Goal: Task Accomplishment & Management: Use online tool/utility

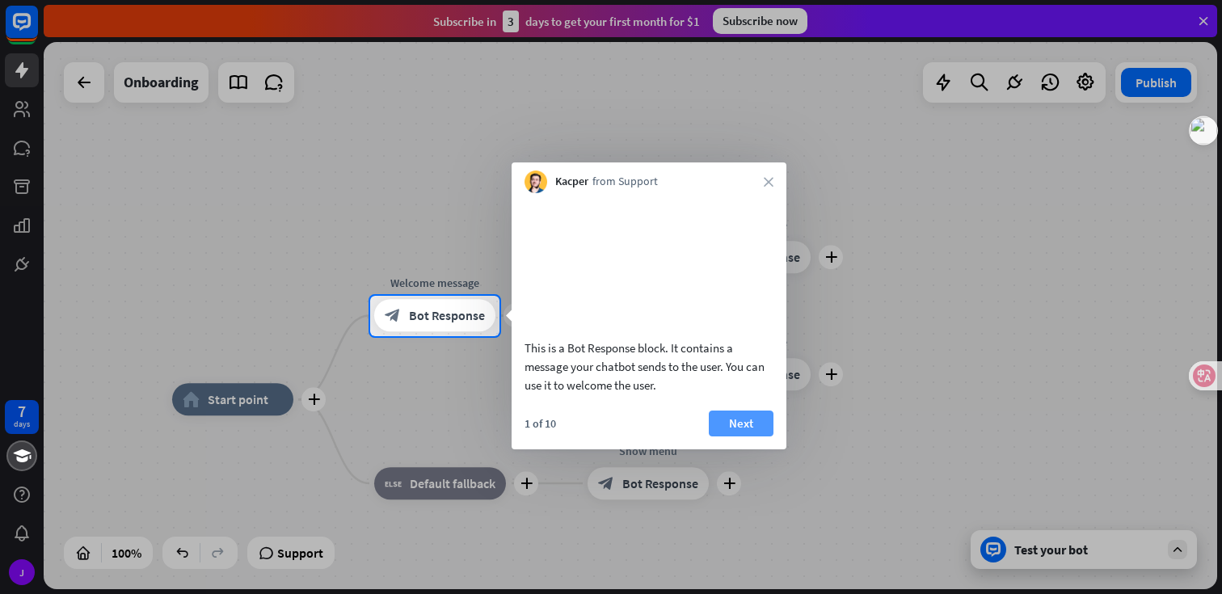
click at [751, 436] on button "Next" at bounding box center [741, 424] width 65 height 26
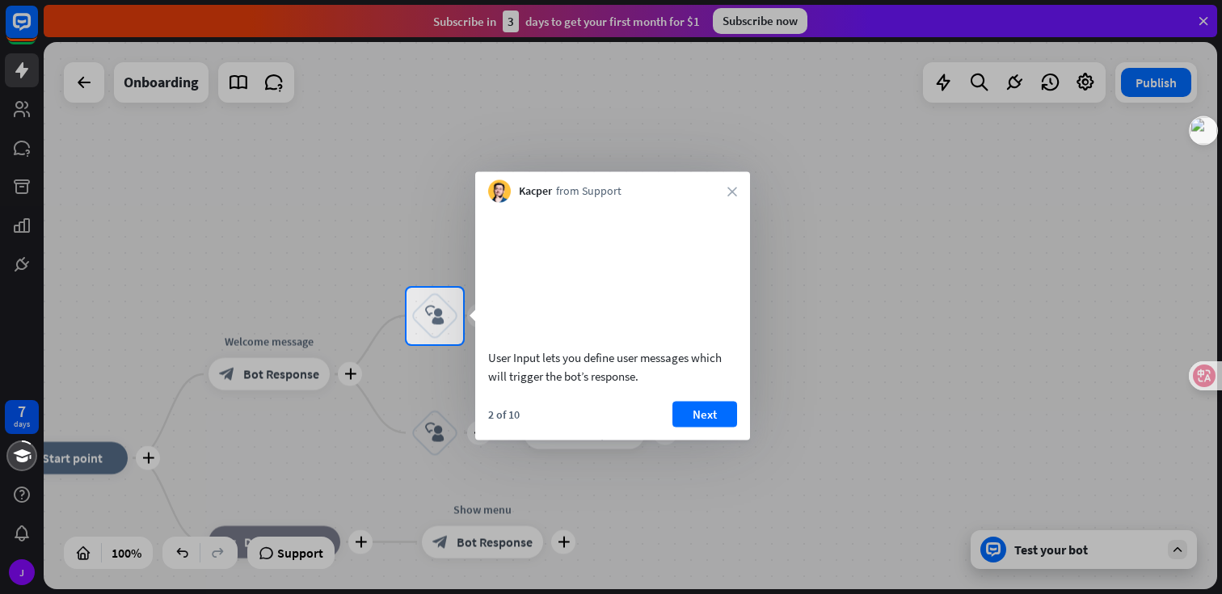
click at [548, 385] on div "User Input lets you define user messages which will trigger the bot’s response." at bounding box center [612, 365] width 249 height 37
drag, startPoint x: 518, startPoint y: 377, endPoint x: 680, endPoint y: 394, distance: 163.3
click at [680, 385] on div "User Input lets you define user messages which will trigger the bot’s response." at bounding box center [612, 365] width 249 height 37
click at [730, 424] on button "Next" at bounding box center [704, 414] width 65 height 26
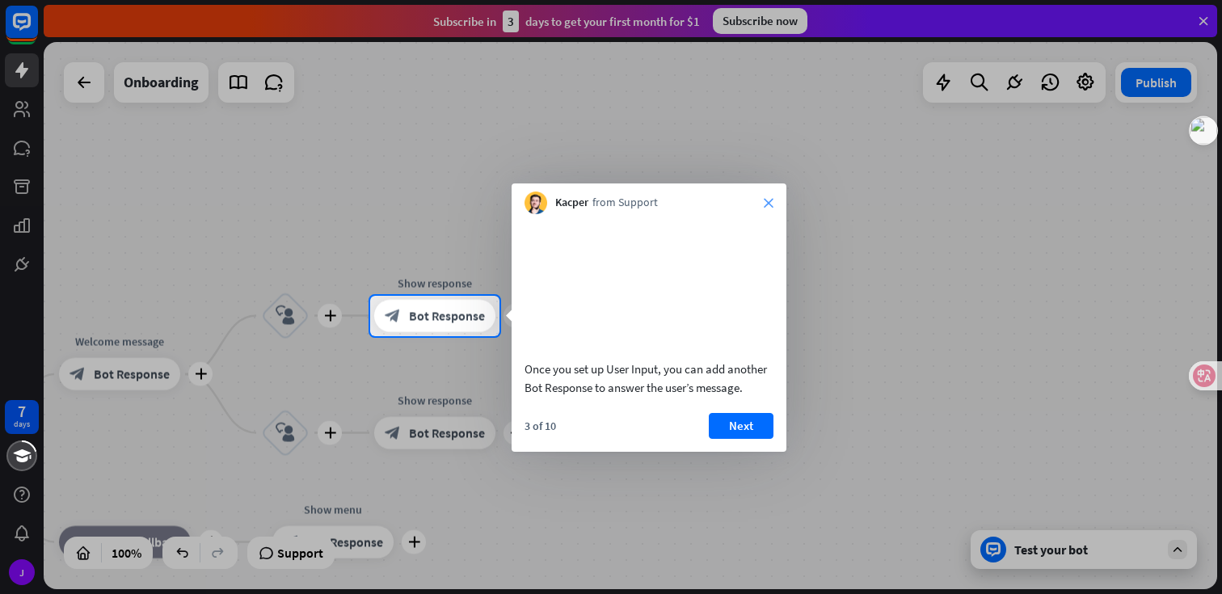
click at [769, 203] on icon "close" at bounding box center [769, 203] width 10 height 10
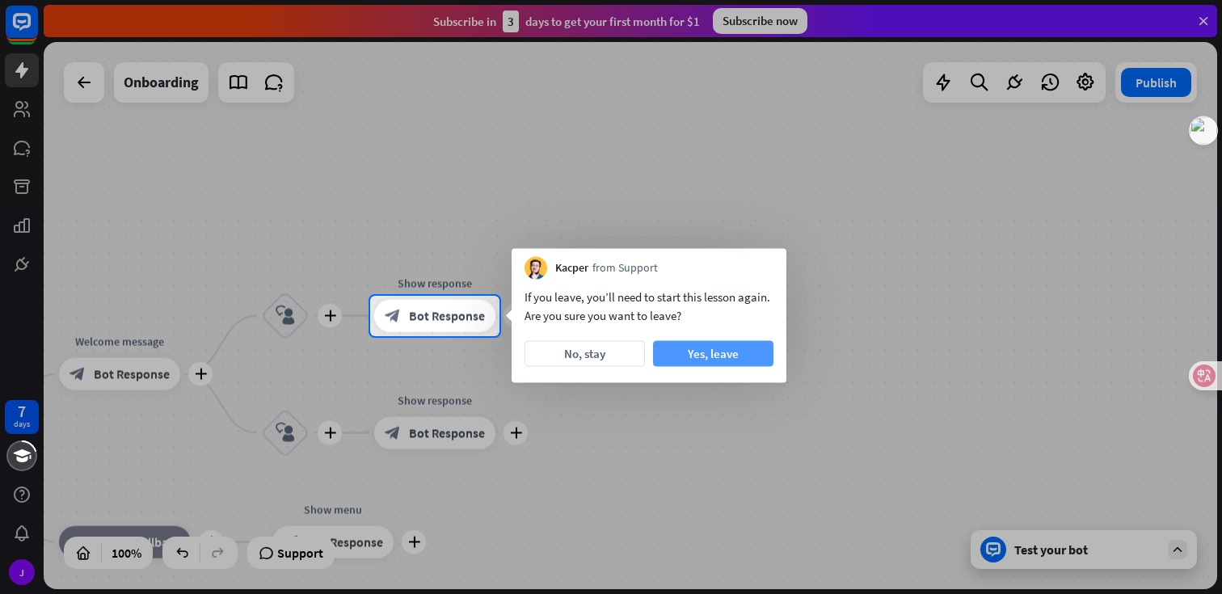
drag, startPoint x: 611, startPoint y: 350, endPoint x: 704, endPoint y: 356, distance: 93.1
click at [704, 356] on div "No, stay Yes, leave" at bounding box center [648, 354] width 249 height 26
click at [704, 356] on button "Yes, leave" at bounding box center [713, 354] width 120 height 26
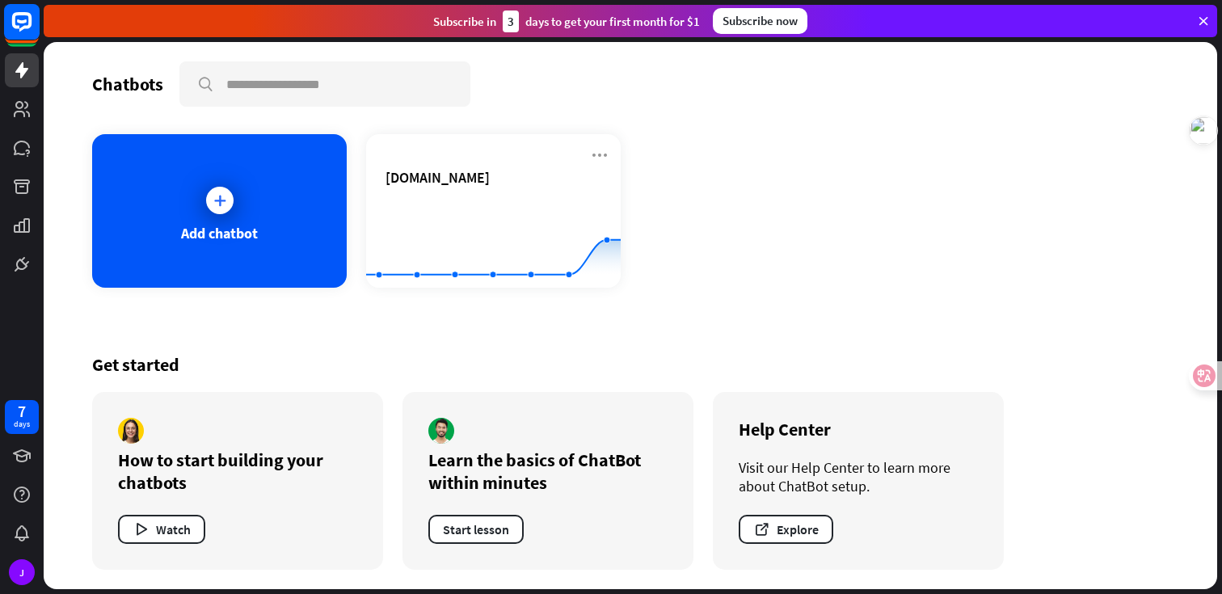
click at [20, 29] on icon at bounding box center [21, 21] width 19 height 19
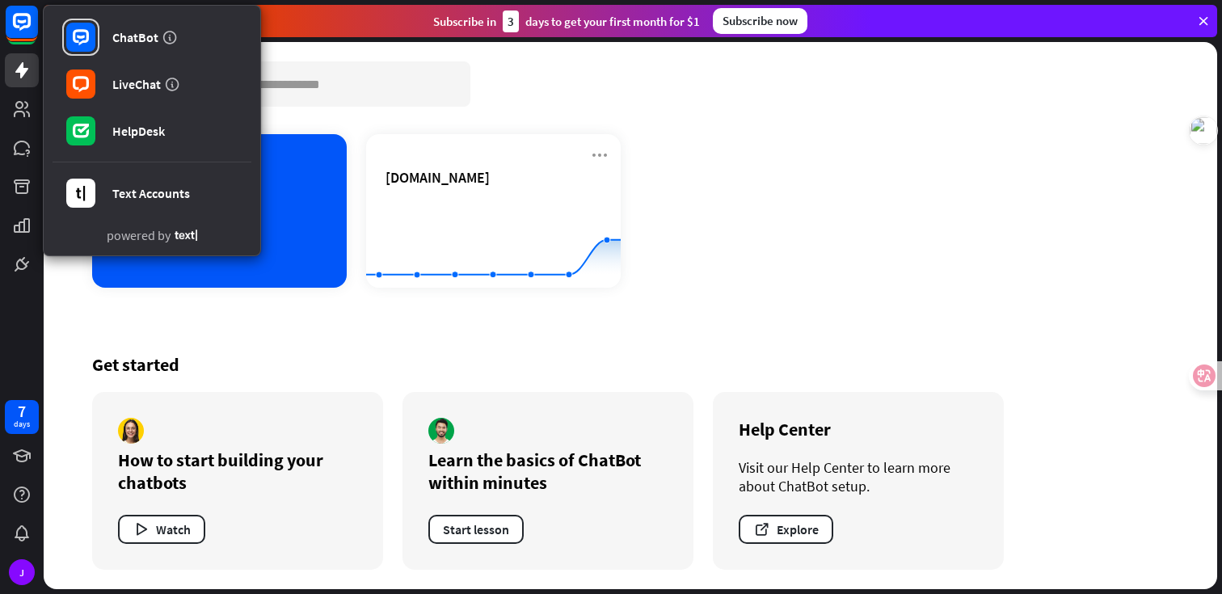
click at [729, 226] on div "Add chatbot [DOMAIN_NAME] Created with Highcharts 10.1.0 0 1 2" at bounding box center [630, 211] width 1076 height 154
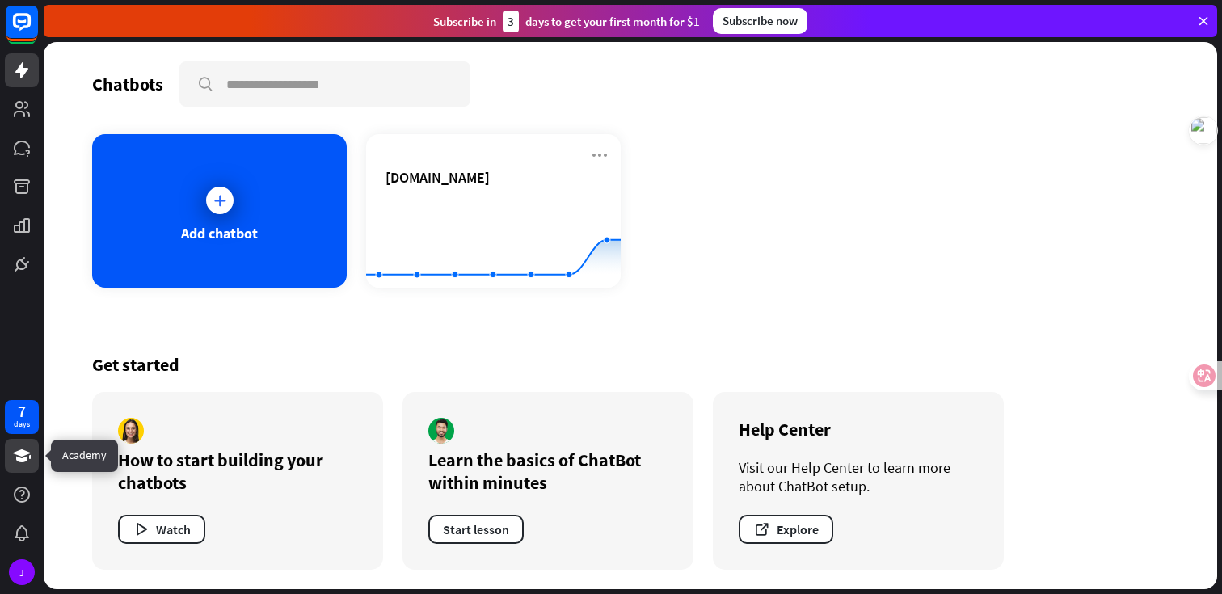
click at [27, 464] on icon at bounding box center [21, 455] width 19 height 19
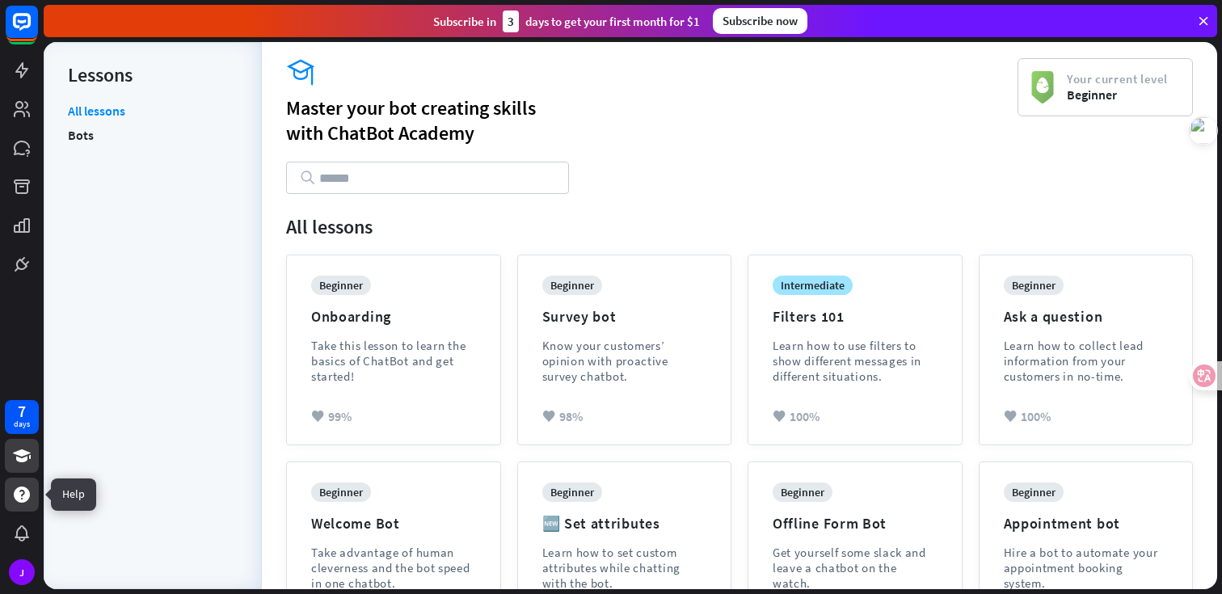
click at [34, 480] on div at bounding box center [22, 495] width 34 height 34
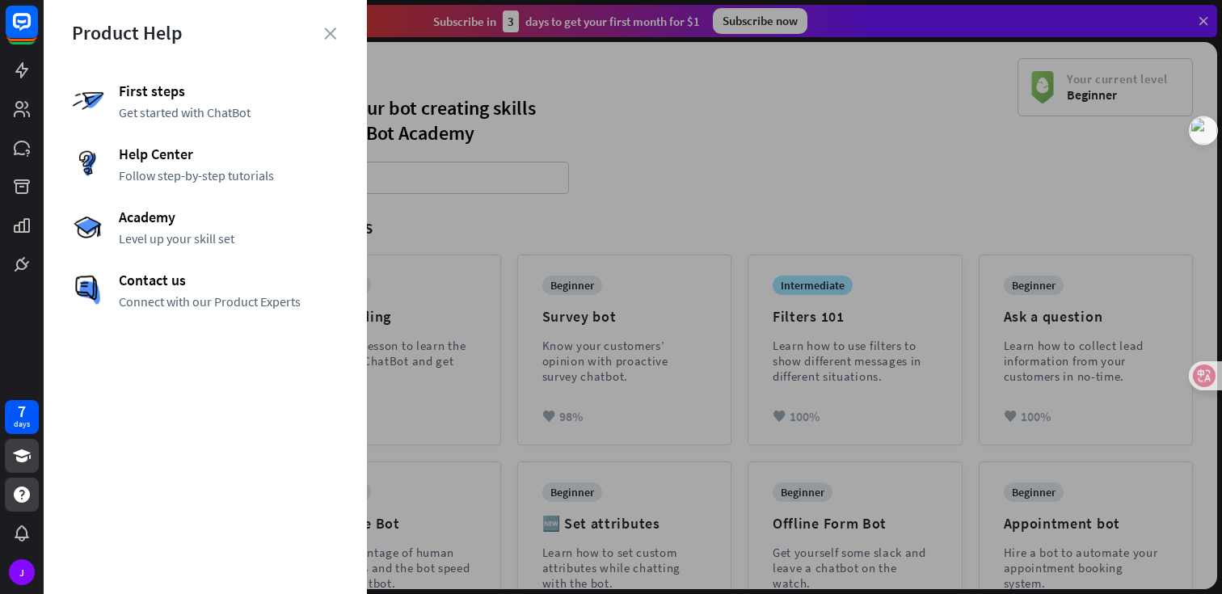
click at [396, 244] on div at bounding box center [633, 297] width 1178 height 594
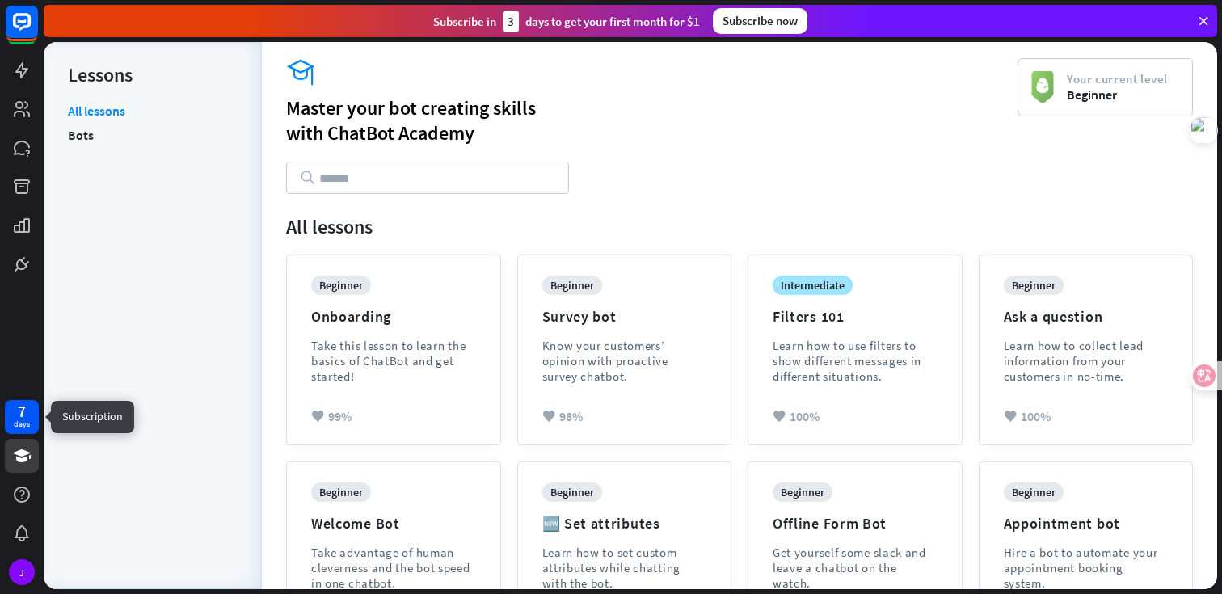
click at [36, 423] on div "7 days" at bounding box center [22, 417] width 34 height 34
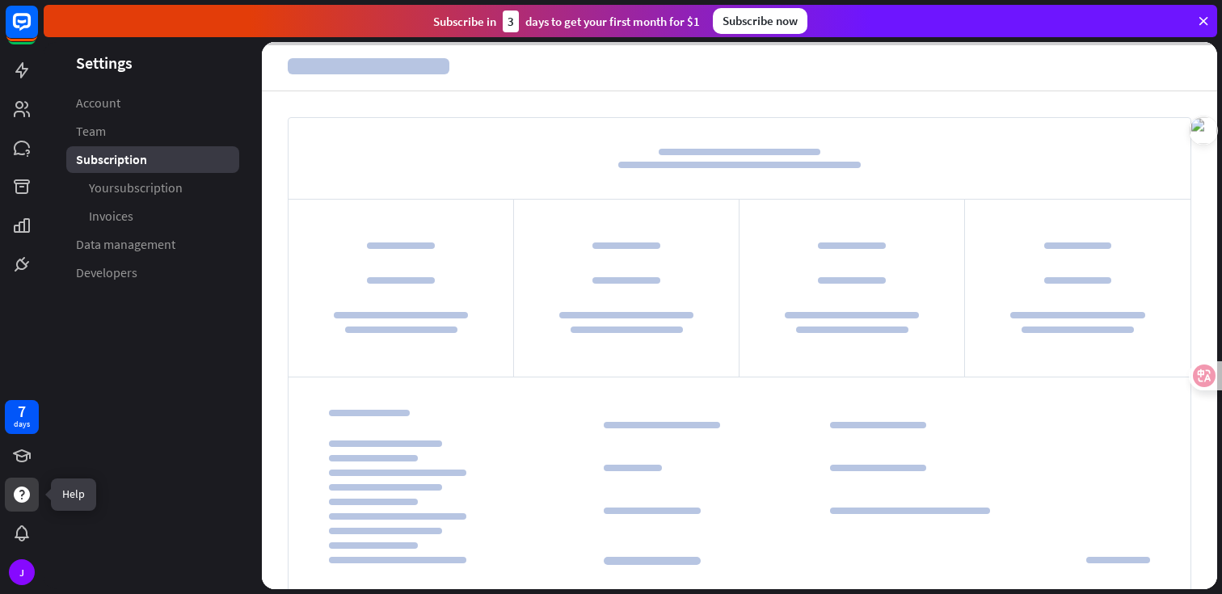
click at [27, 481] on div at bounding box center [22, 495] width 34 height 34
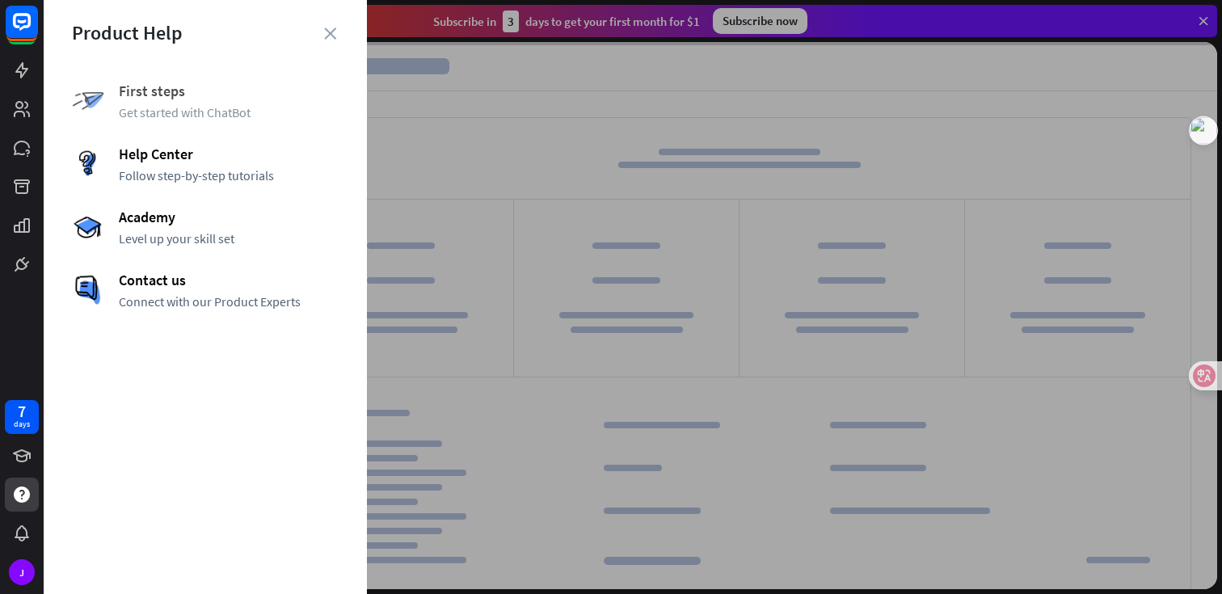
click at [153, 86] on span "First steps" at bounding box center [229, 91] width 220 height 19
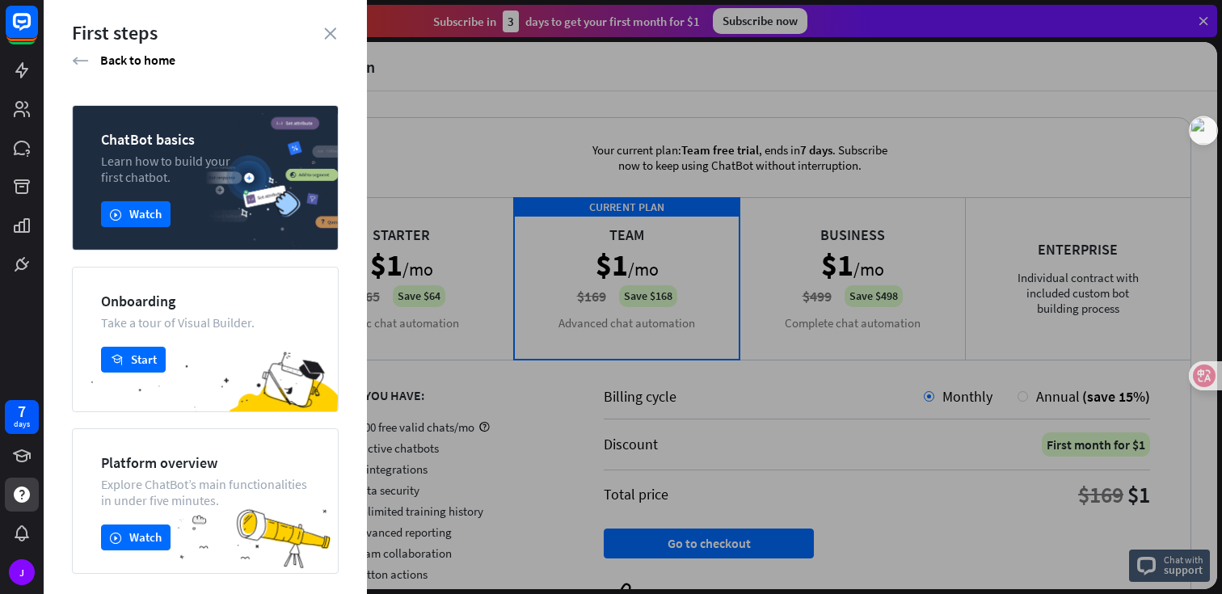
click at [313, 34] on div "First steps" at bounding box center [205, 32] width 267 height 25
click at [320, 32] on div "First steps" at bounding box center [205, 32] width 267 height 25
click at [328, 27] on icon "close" at bounding box center [330, 33] width 12 height 12
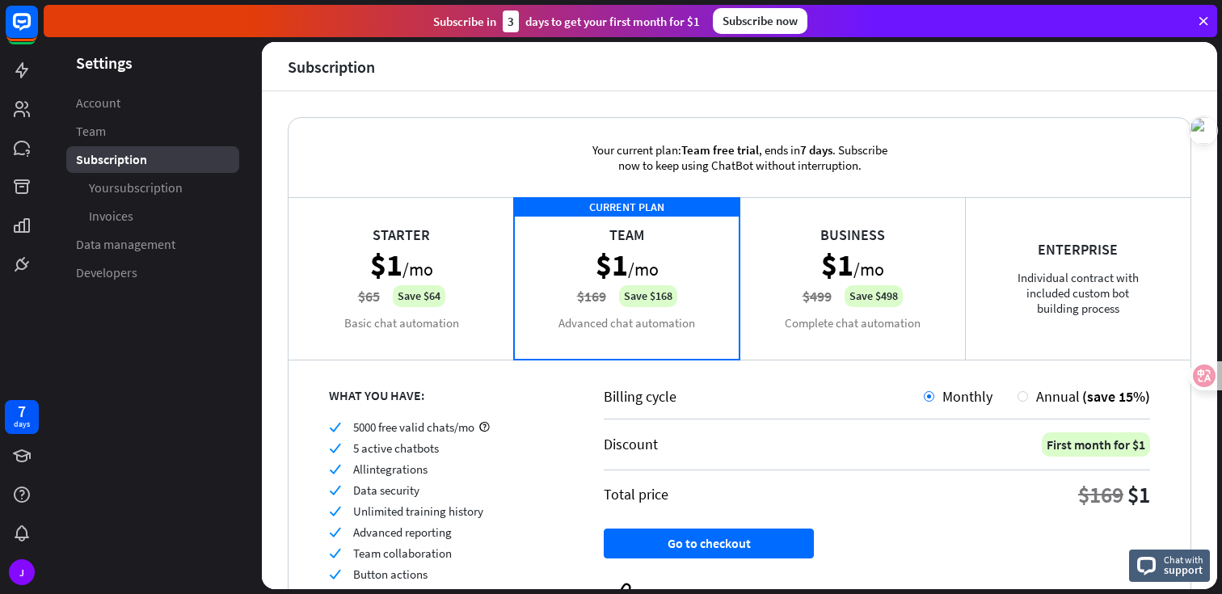
click at [413, 253] on div "Starter $1 /mo $65 Save $64 Basic chat automation" at bounding box center [400, 278] width 225 height 162
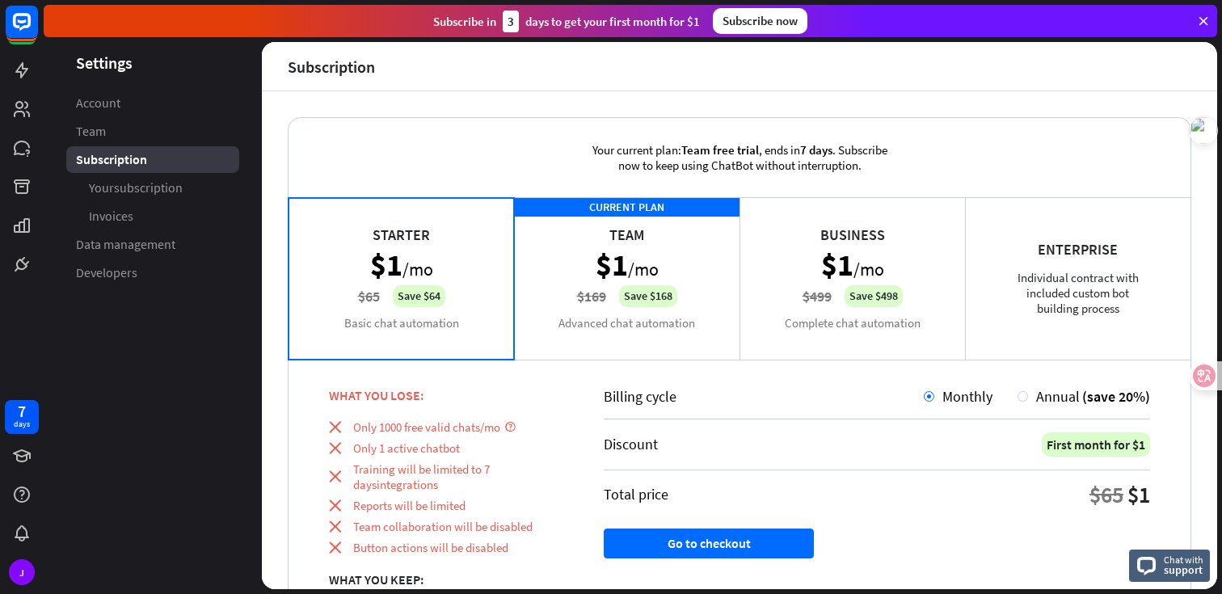
click at [638, 266] on div "CURRENT PLAN Team $1 /mo $169 Save $168 Advanced chat automation" at bounding box center [626, 278] width 225 height 162
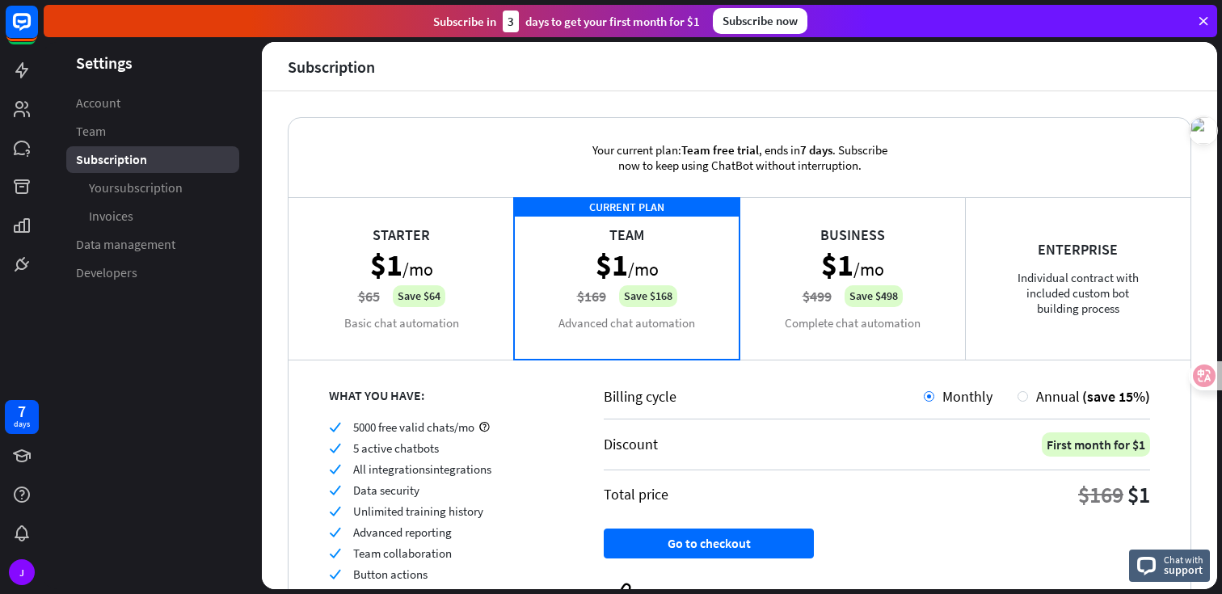
click at [420, 263] on div "Starter $1 /mo $65 Save $64 Basic chat automation" at bounding box center [400, 278] width 225 height 162
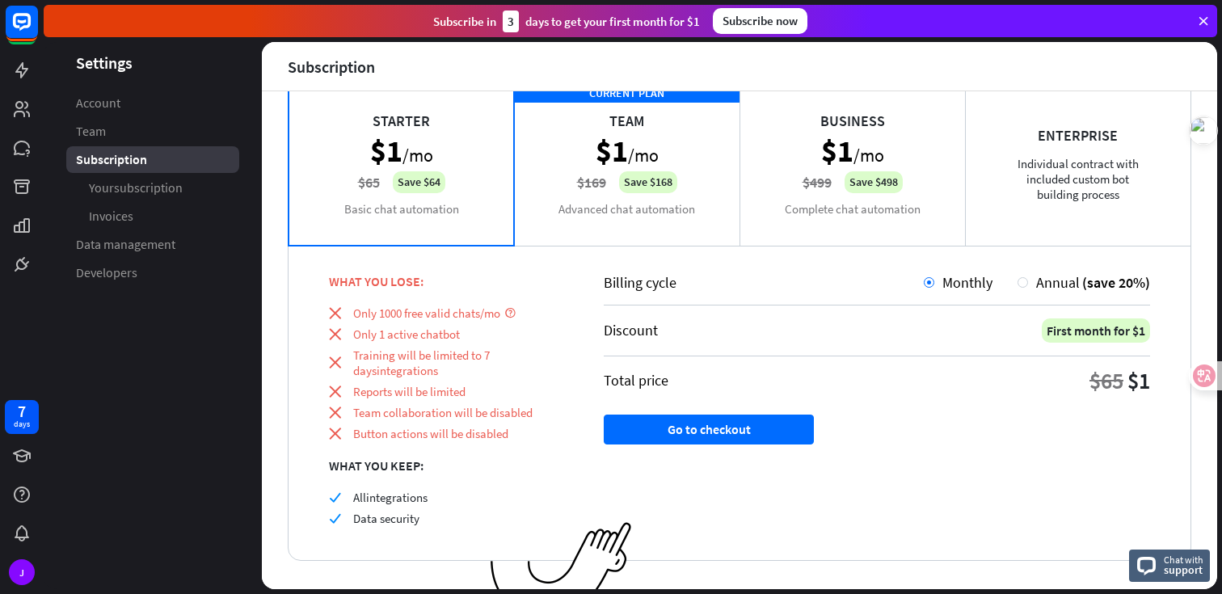
scroll to position [112, 0]
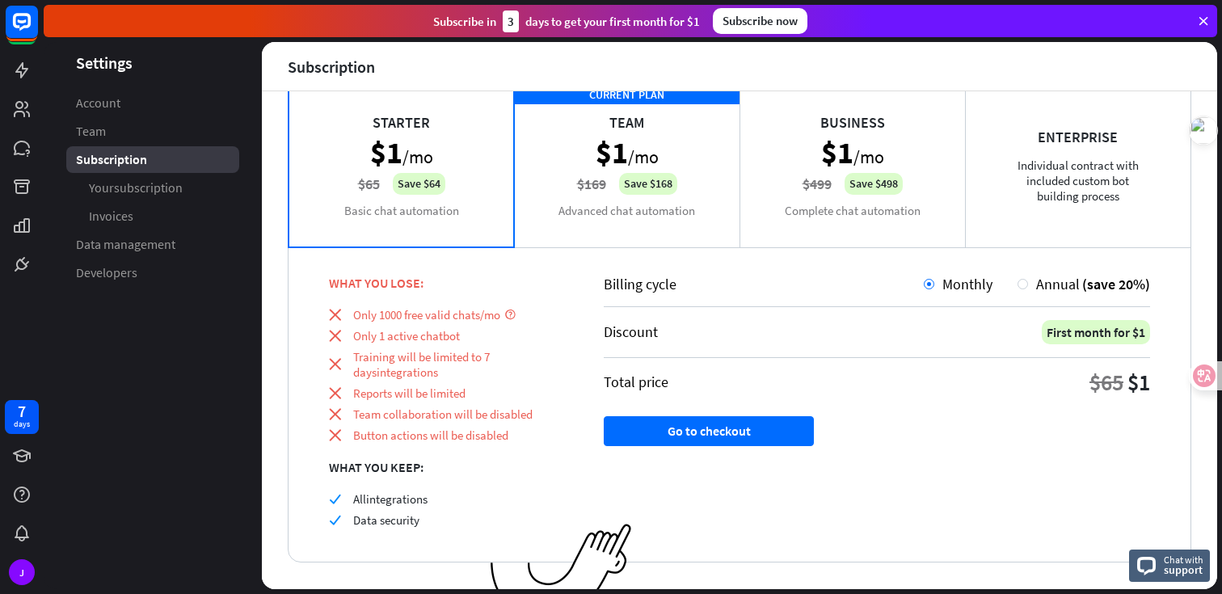
click at [617, 187] on div "CURRENT PLAN Team $1 /mo $169 Save $168 Advanced chat automation" at bounding box center [626, 166] width 225 height 162
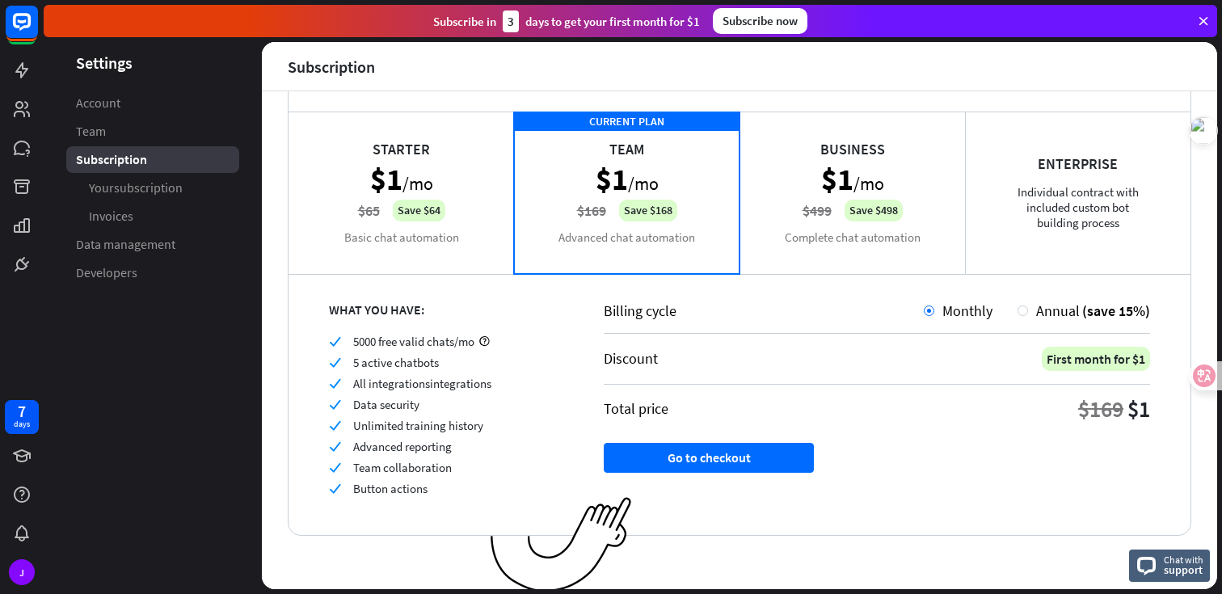
scroll to position [61, 0]
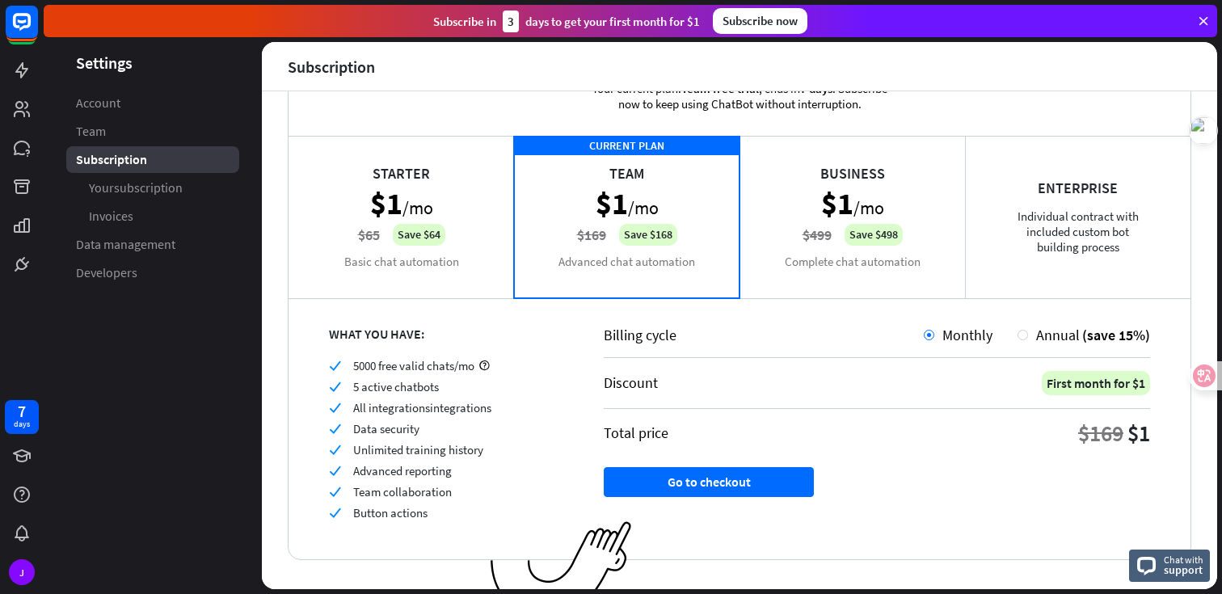
click at [777, 223] on div "Business $1 /mo $499 Save $498 Complete chat automation" at bounding box center [851, 217] width 225 height 162
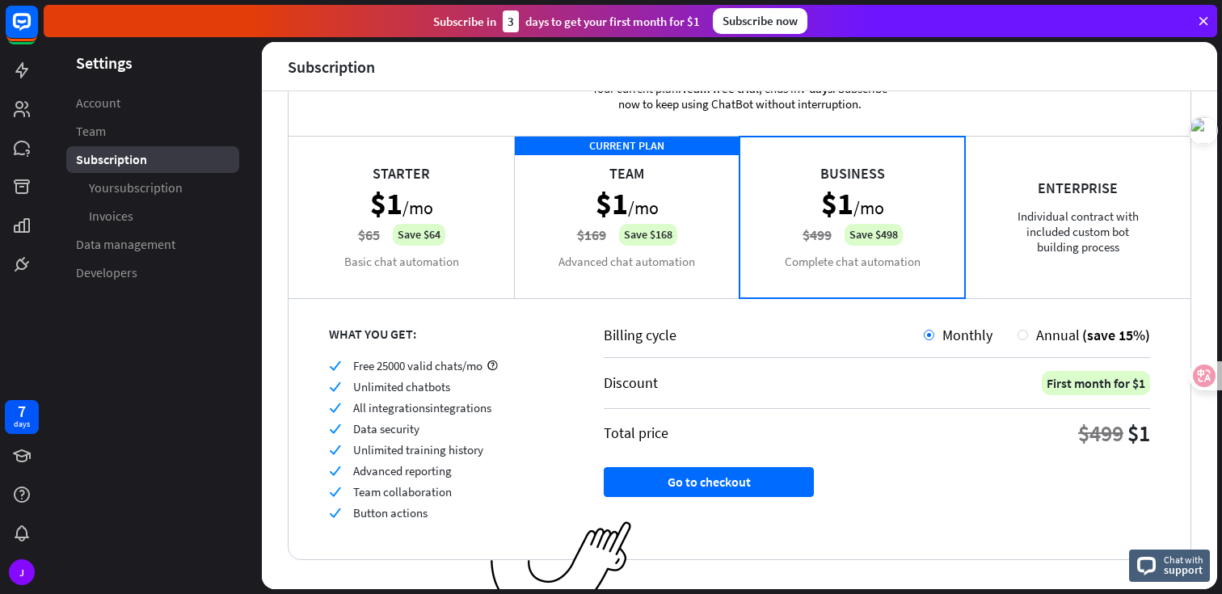
click at [1102, 201] on div "Enterprise Individual contract with included custom bot building process" at bounding box center [1077, 217] width 225 height 162
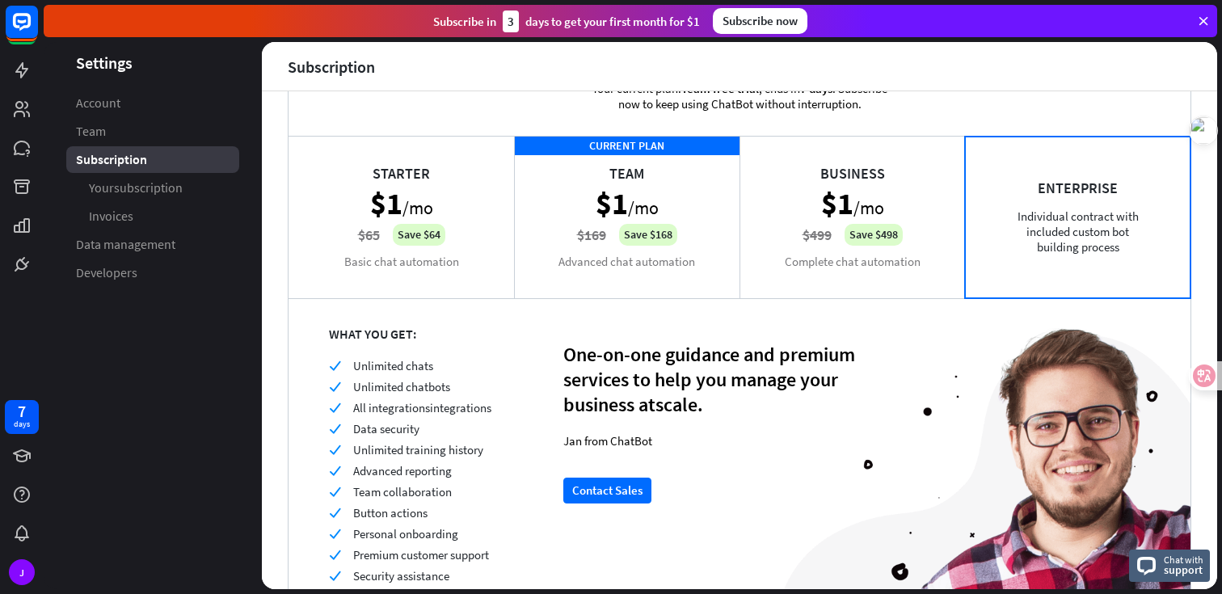
drag, startPoint x: 910, startPoint y: 219, endPoint x: 900, endPoint y: 220, distance: 9.7
click at [909, 219] on div "Business $1 /mo $499 Save $498 Complete chat automation" at bounding box center [851, 217] width 225 height 162
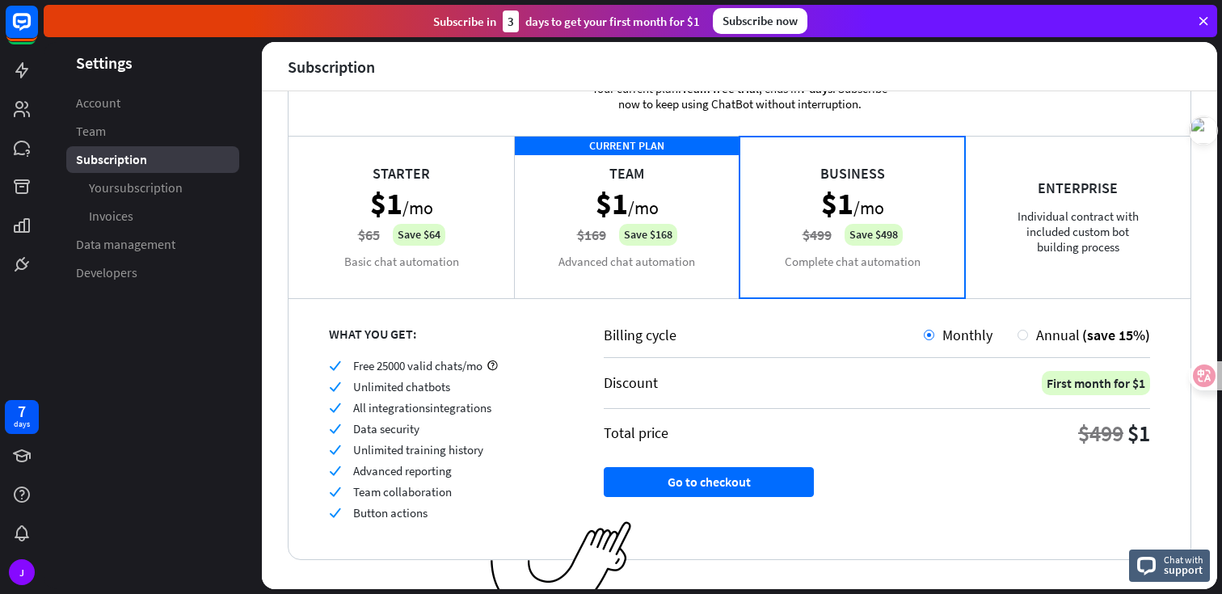
click at [661, 226] on div "CURRENT PLAN Team $1 /mo $169 Save $168 Advanced chat automation" at bounding box center [626, 217] width 225 height 162
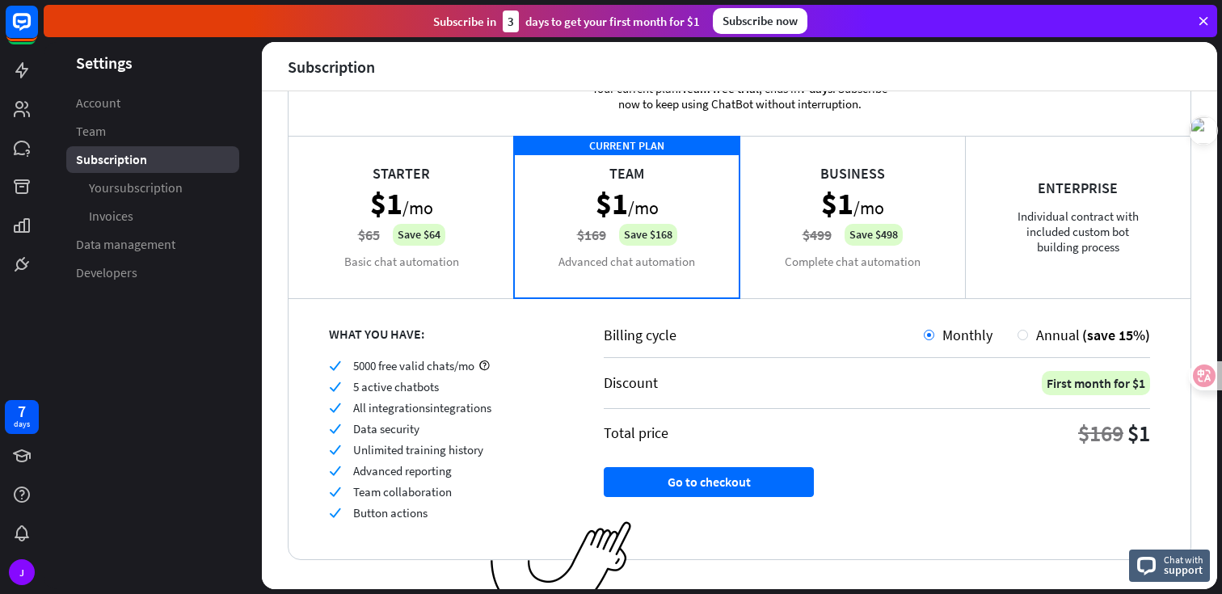
click at [843, 211] on div "Business $1 /mo $499 Save $498 Complete chat automation" at bounding box center [851, 217] width 225 height 162
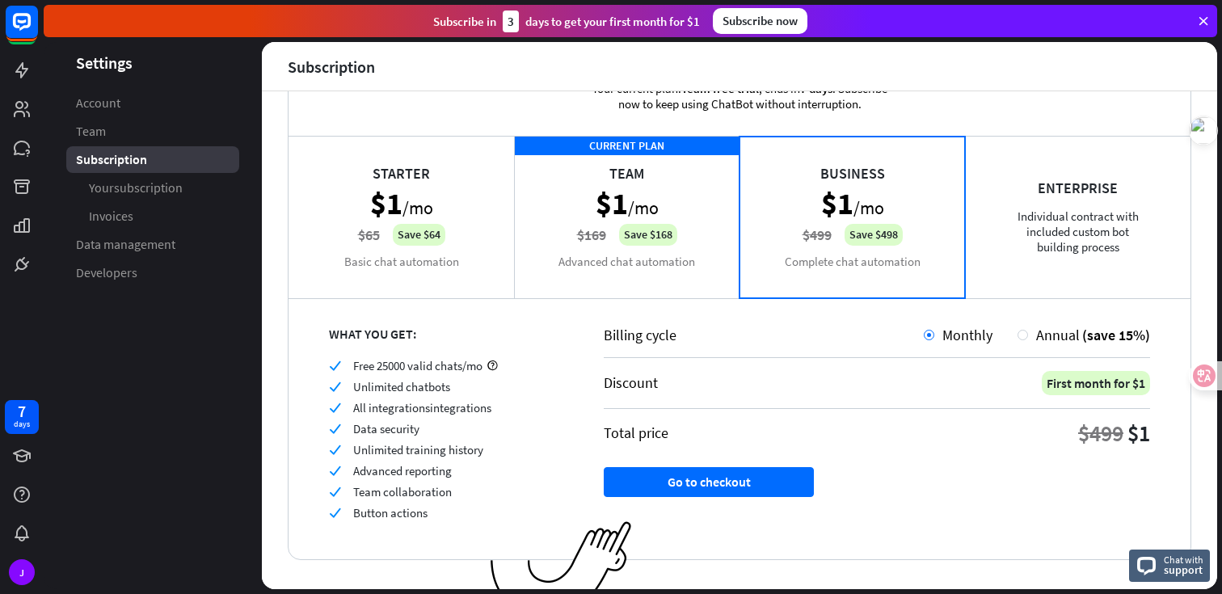
click at [985, 208] on div "Enterprise Individual contract with included custom bot building process" at bounding box center [1077, 217] width 225 height 162
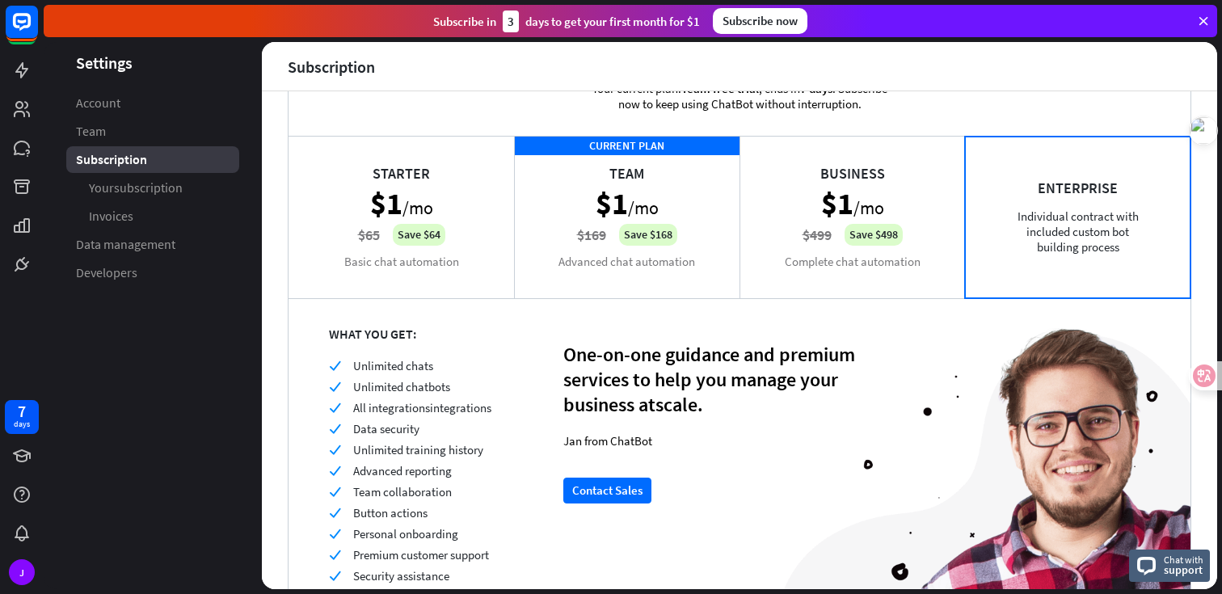
click at [812, 230] on div "Business $1 /mo $499 Save $498 Complete chat automation" at bounding box center [851, 217] width 225 height 162
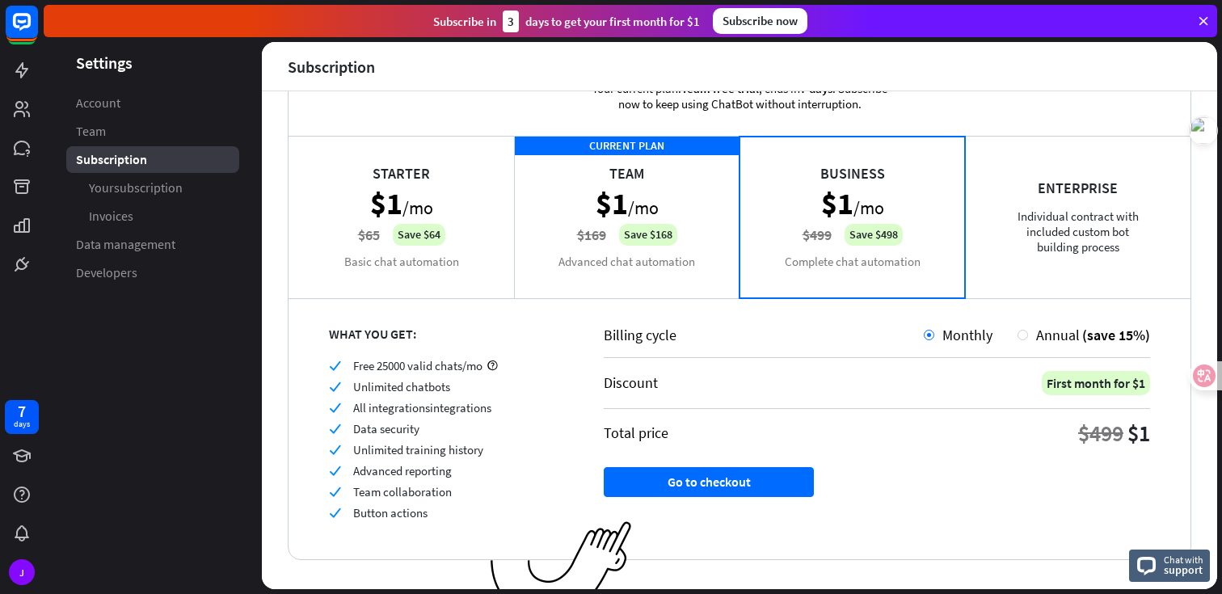
click at [705, 249] on div "CURRENT PLAN Team $1 /mo $169 Save $168 Advanced chat automation" at bounding box center [626, 217] width 225 height 162
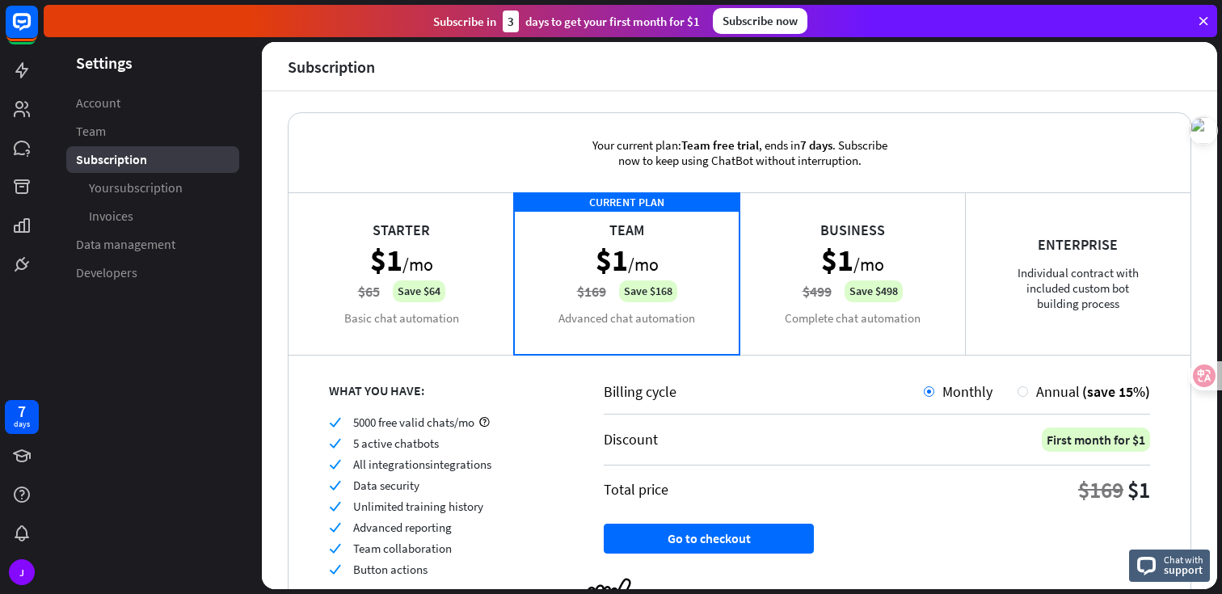
scroll to position [0, 0]
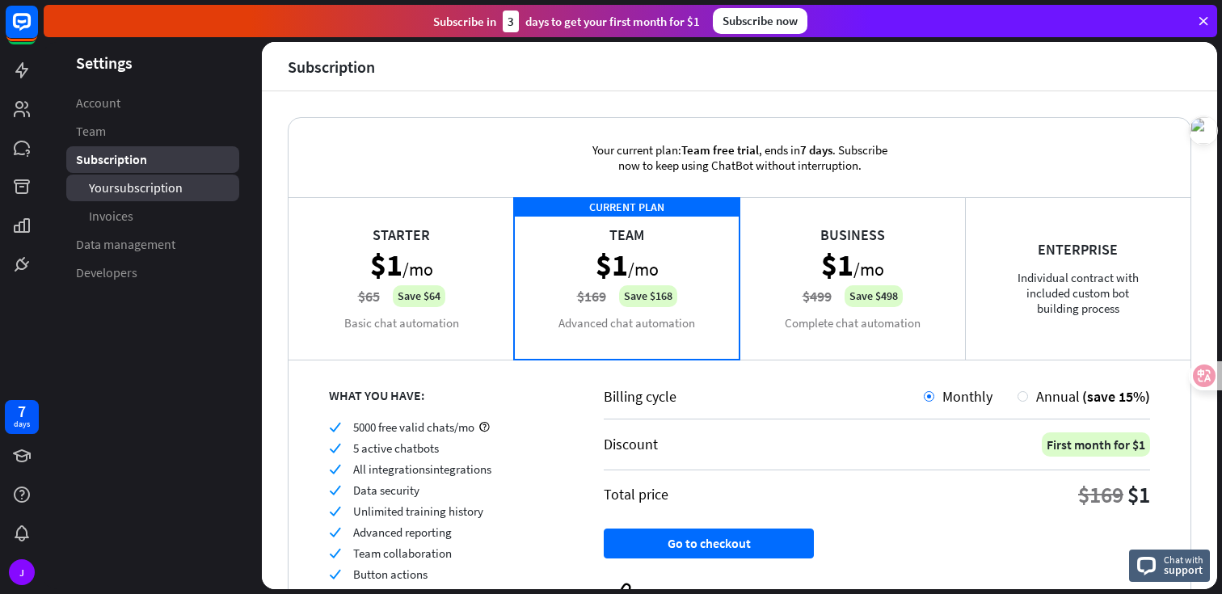
click at [97, 194] on span "Your subscription" at bounding box center [136, 187] width 94 height 17
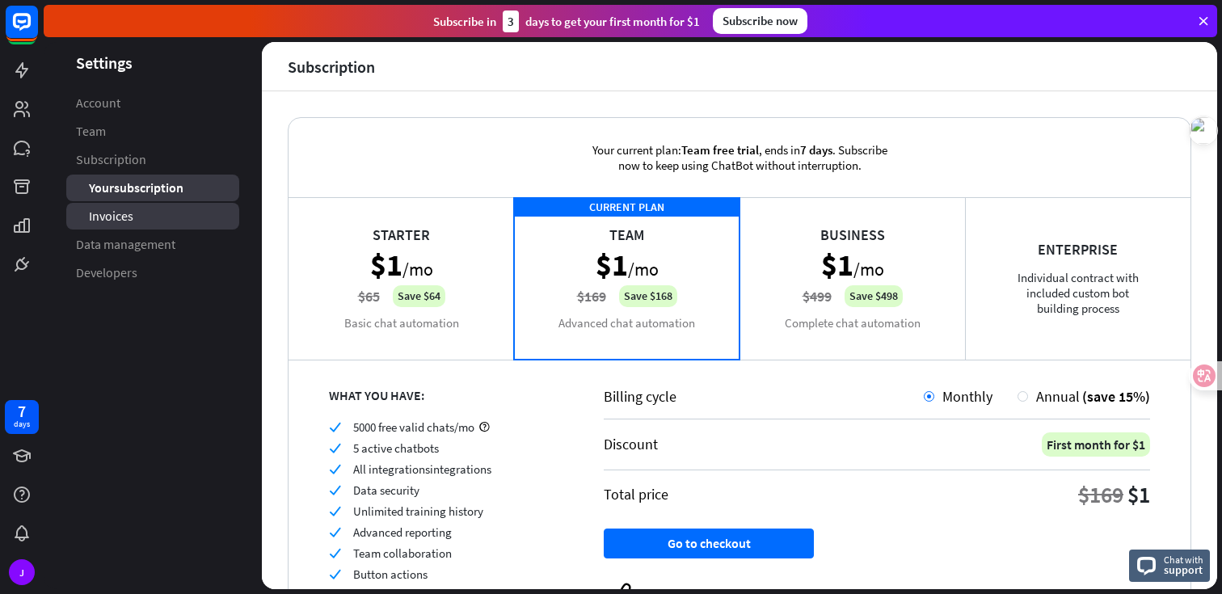
click at [106, 221] on span "Invoices" at bounding box center [111, 216] width 44 height 17
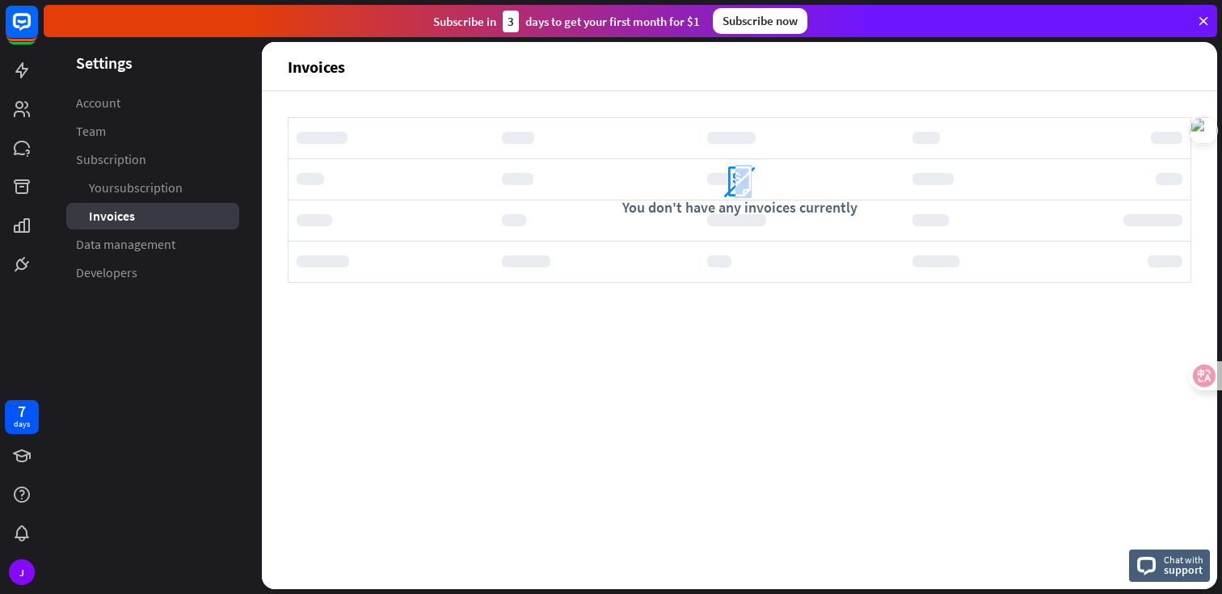
drag, startPoint x: 735, startPoint y: 175, endPoint x: 751, endPoint y: 175, distance: 16.2
click at [751, 175] on icon "invoices" at bounding box center [739, 182] width 32 height 32
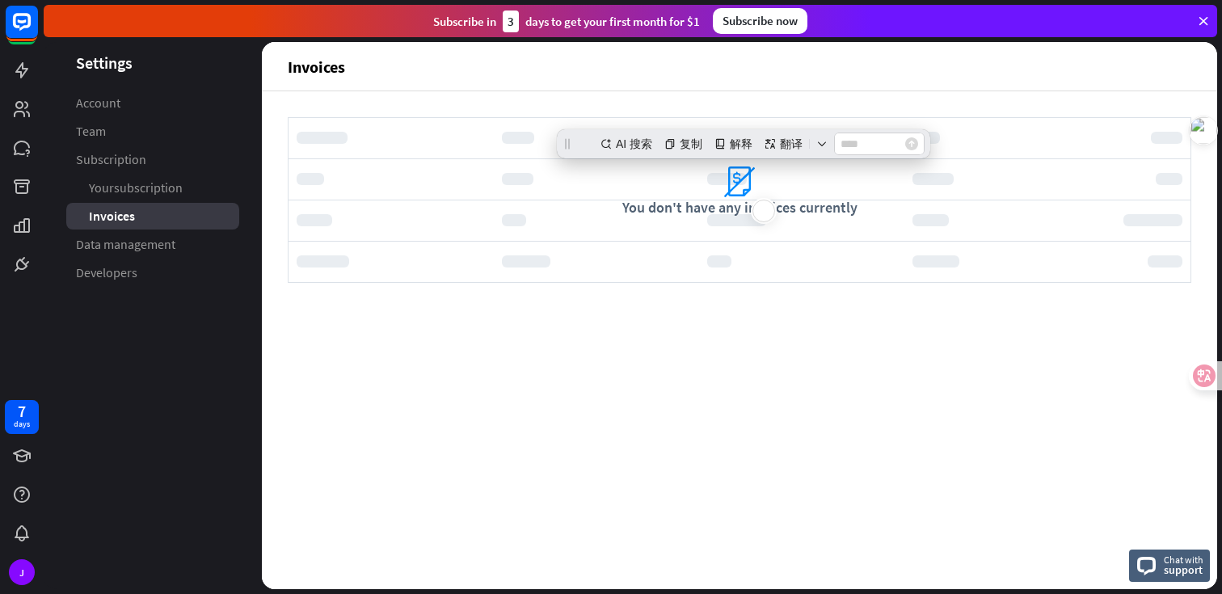
click at [681, 218] on div at bounding box center [596, 220] width 205 height 40
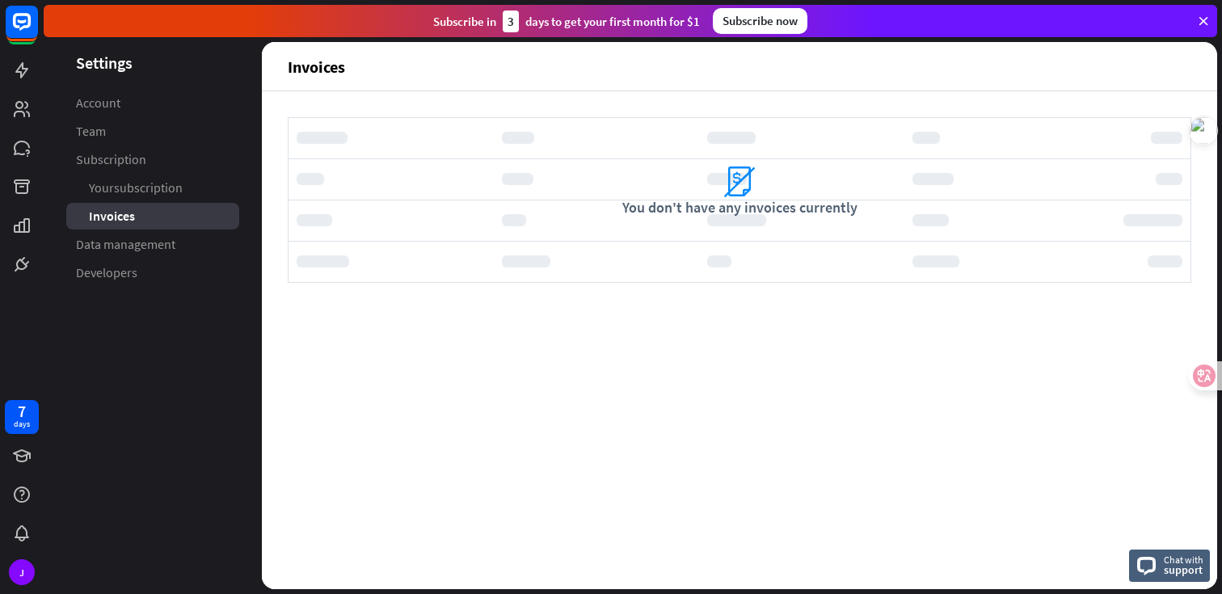
click at [679, 335] on div "invoices You don't have any invoices currently Chat with support" at bounding box center [739, 340] width 955 height 498
click at [697, 112] on div "invoices You don't have any invoices currently Chat with support" at bounding box center [739, 340] width 955 height 498
drag, startPoint x: 630, startPoint y: 208, endPoint x: 802, endPoint y: 285, distance: 188.8
click at [865, 211] on div "invoices You don't have any invoices currently" at bounding box center [739, 191] width 903 height 51
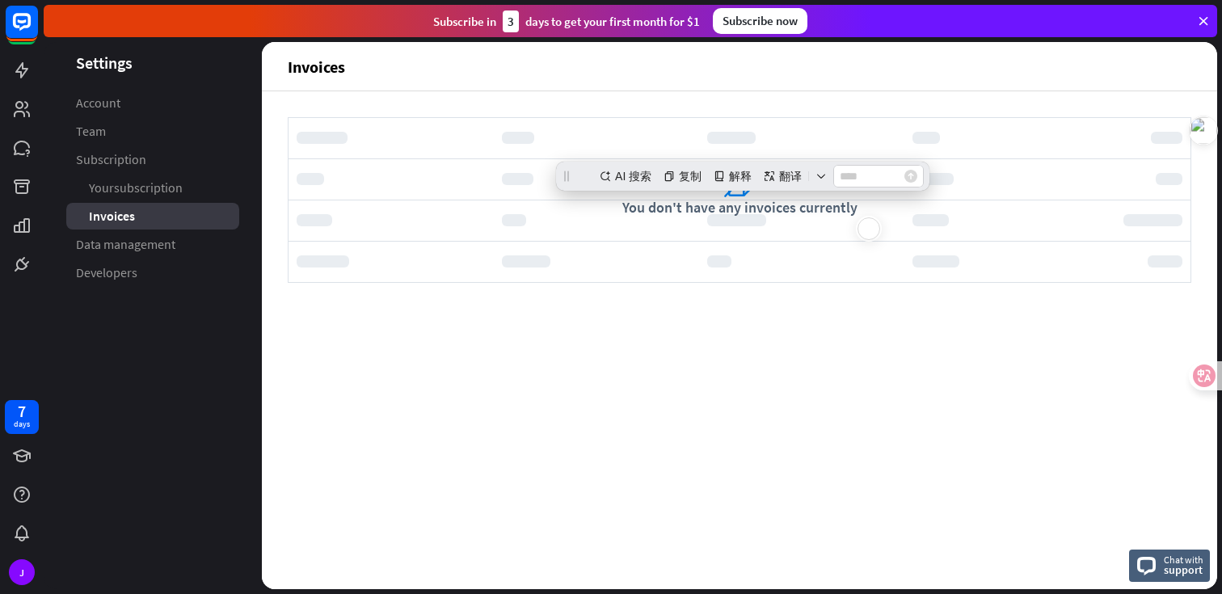
click at [689, 337] on div "invoices You don't have any invoices currently Chat with support" at bounding box center [739, 340] width 955 height 498
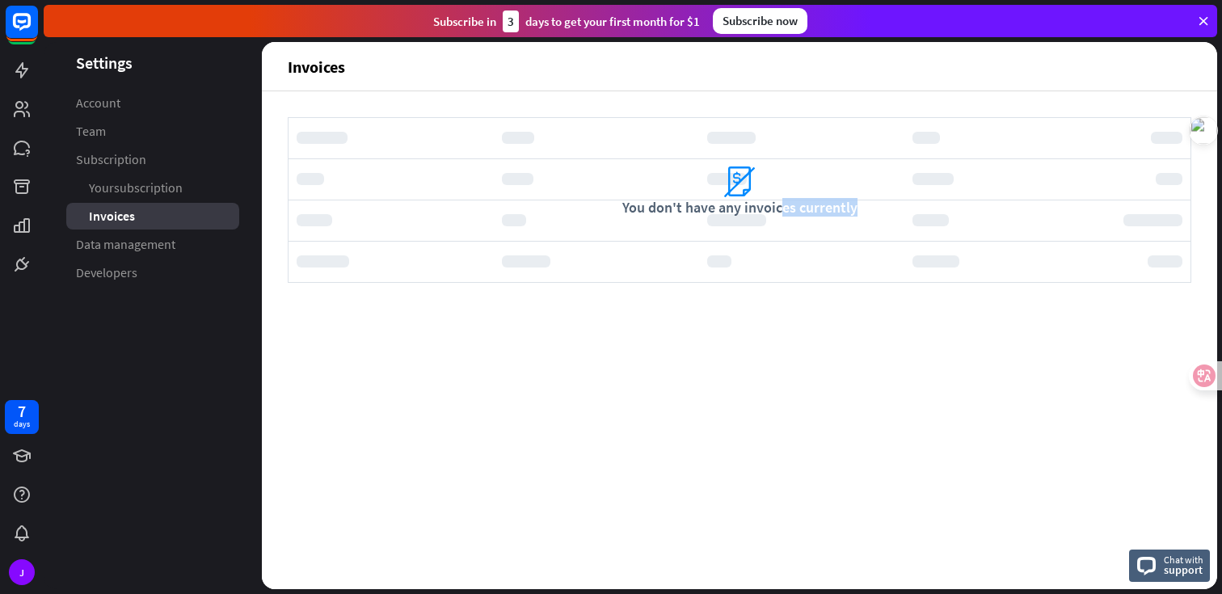
drag, startPoint x: 643, startPoint y: 204, endPoint x: 933, endPoint y: 225, distance: 290.9
click at [935, 223] on div "invoices You don't have any invoices currently" at bounding box center [739, 200] width 903 height 166
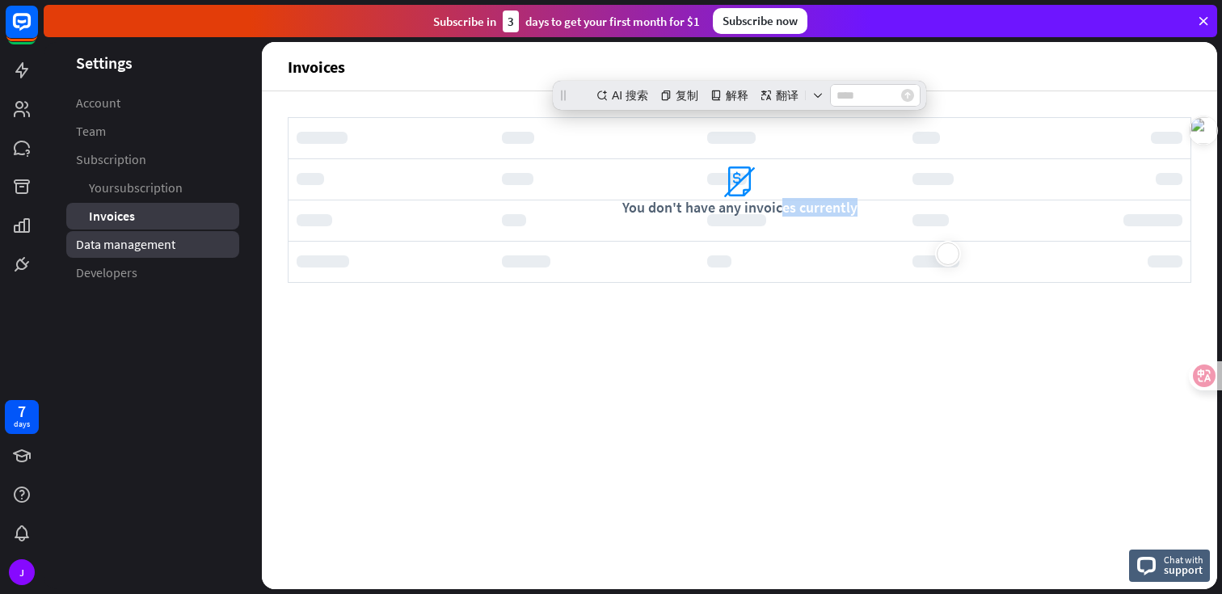
click at [183, 232] on link "Data management" at bounding box center [152, 244] width 173 height 27
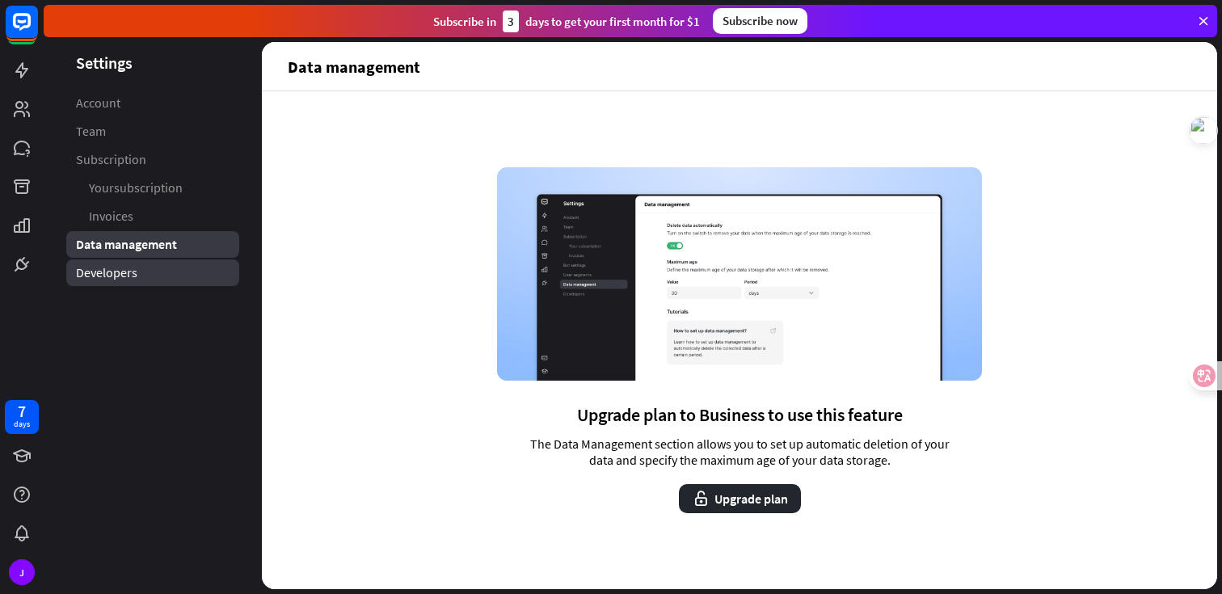
click at [186, 273] on link "Developers" at bounding box center [152, 272] width 173 height 27
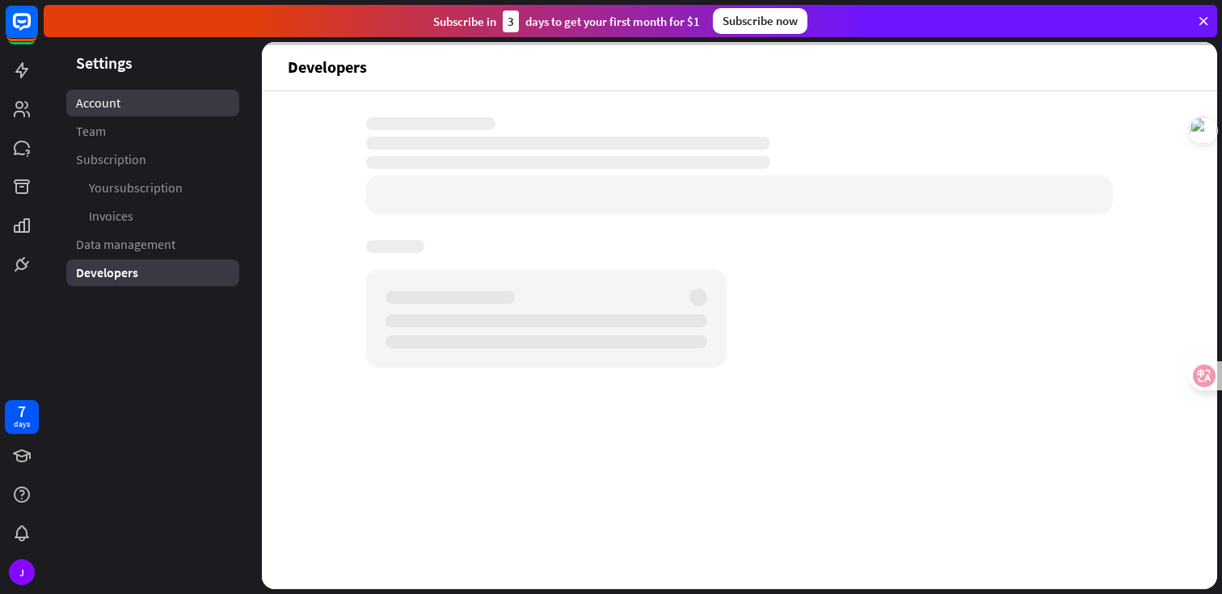
click at [122, 108] on link "Account" at bounding box center [152, 103] width 173 height 27
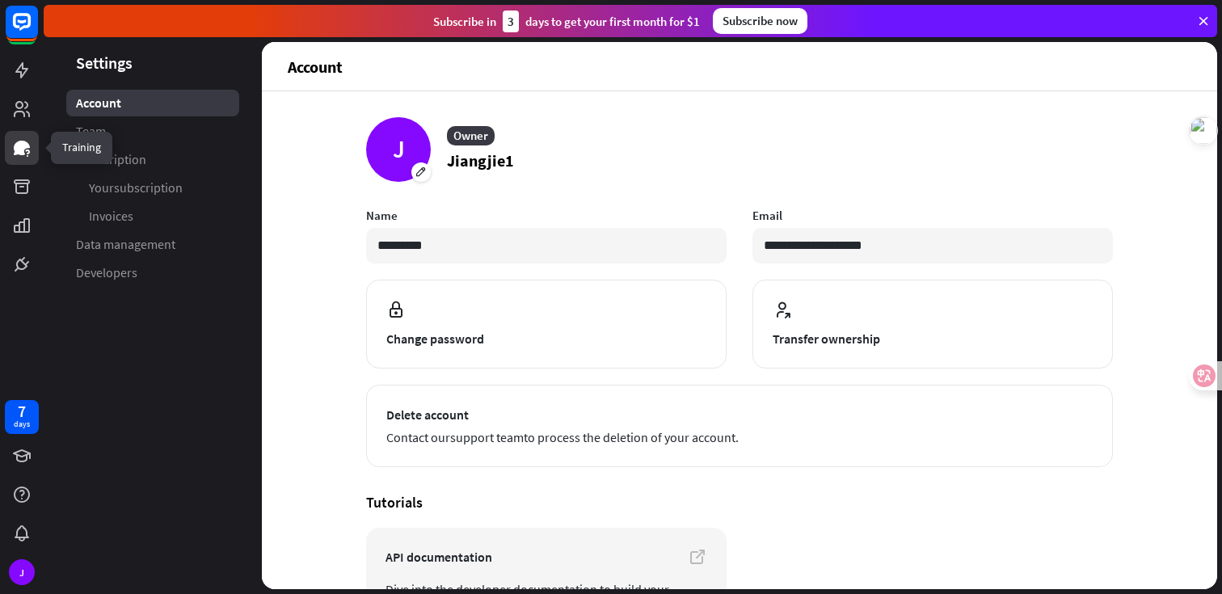
click at [23, 146] on icon at bounding box center [22, 148] width 16 height 15
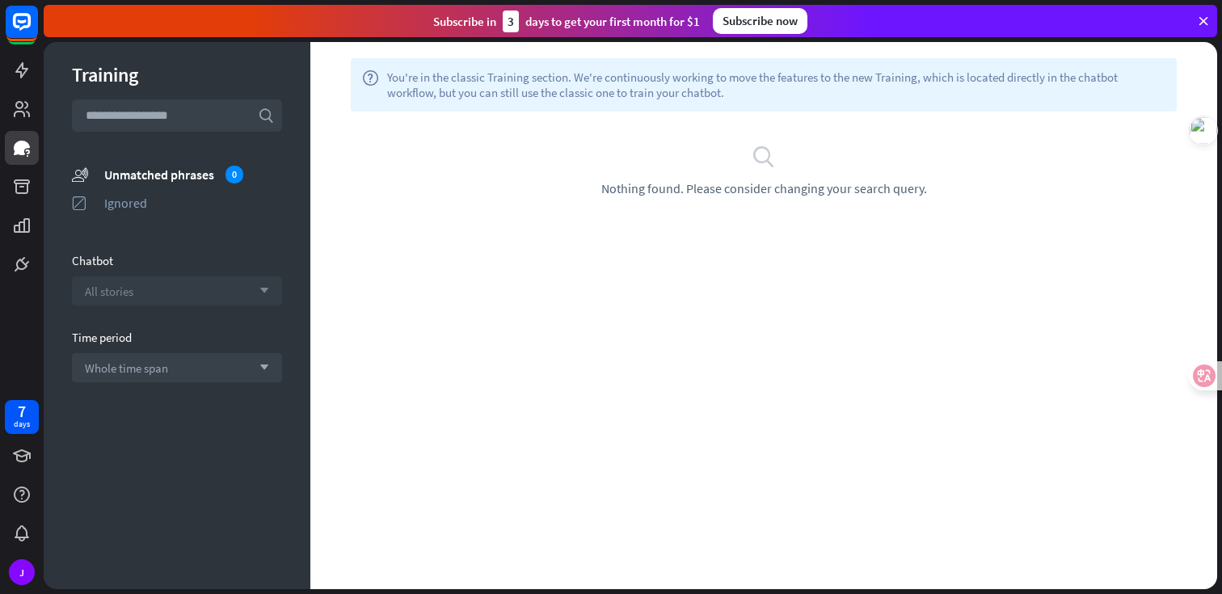
drag, startPoint x: 130, startPoint y: 202, endPoint x: 186, endPoint y: 285, distance: 100.2
click at [187, 284] on div "Training search unmatched_phrases Unmatched phrases 0 ignored Ignored Chatbot A…" at bounding box center [177, 315] width 267 height 547
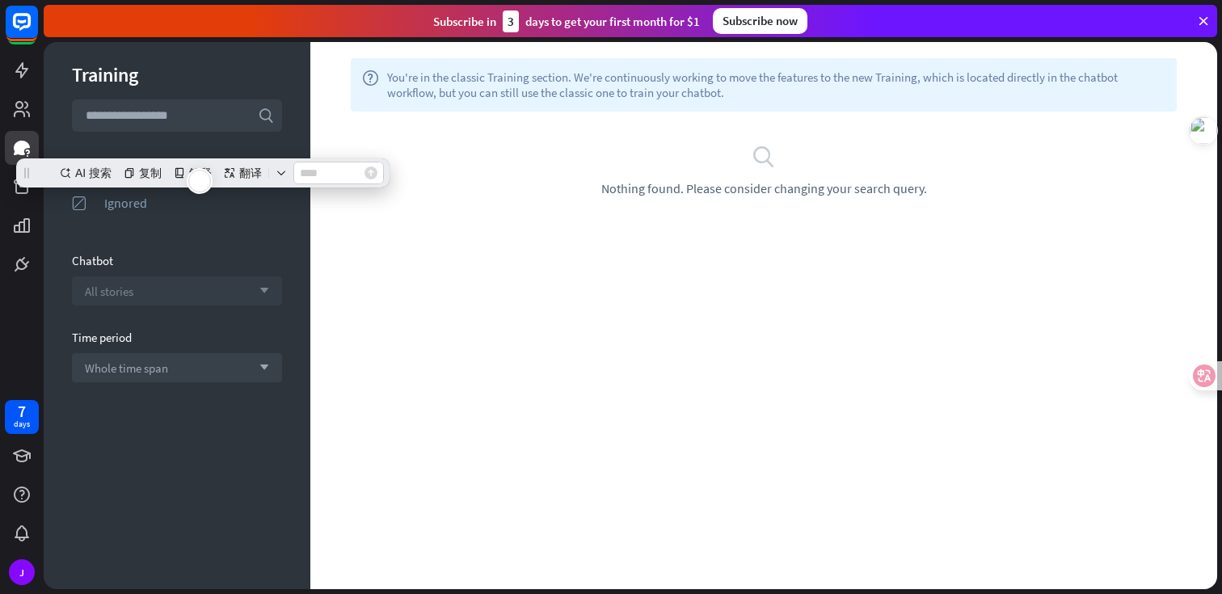
click at [186, 285] on div "All stories arrow_down" at bounding box center [177, 290] width 210 height 29
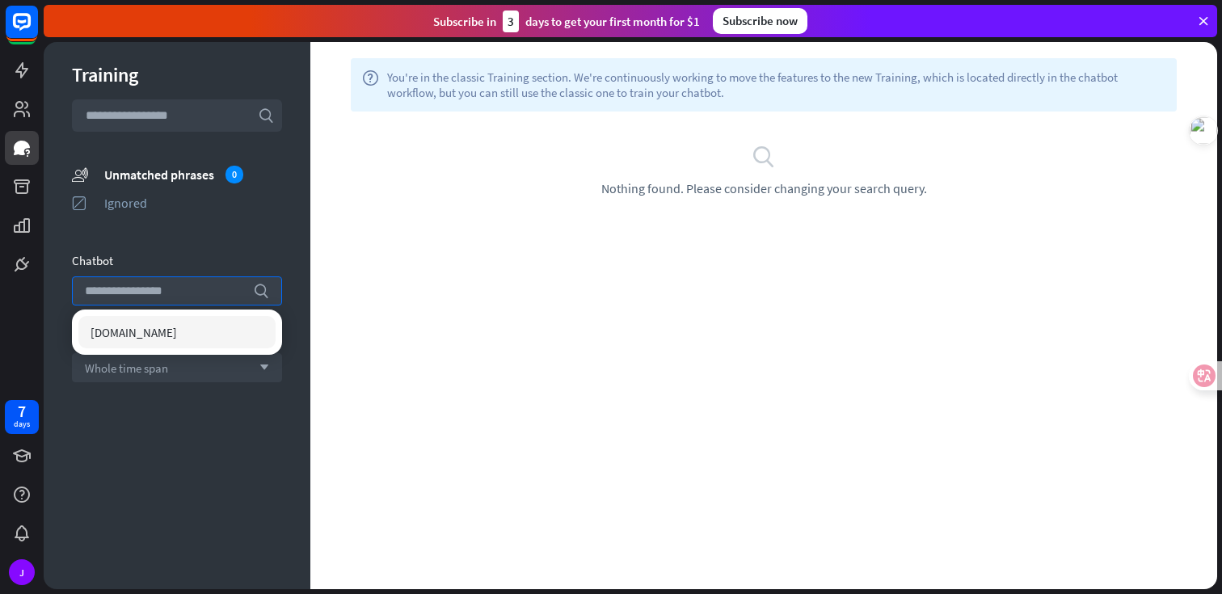
click at [178, 331] on div "[DOMAIN_NAME]" at bounding box center [176, 332] width 197 height 32
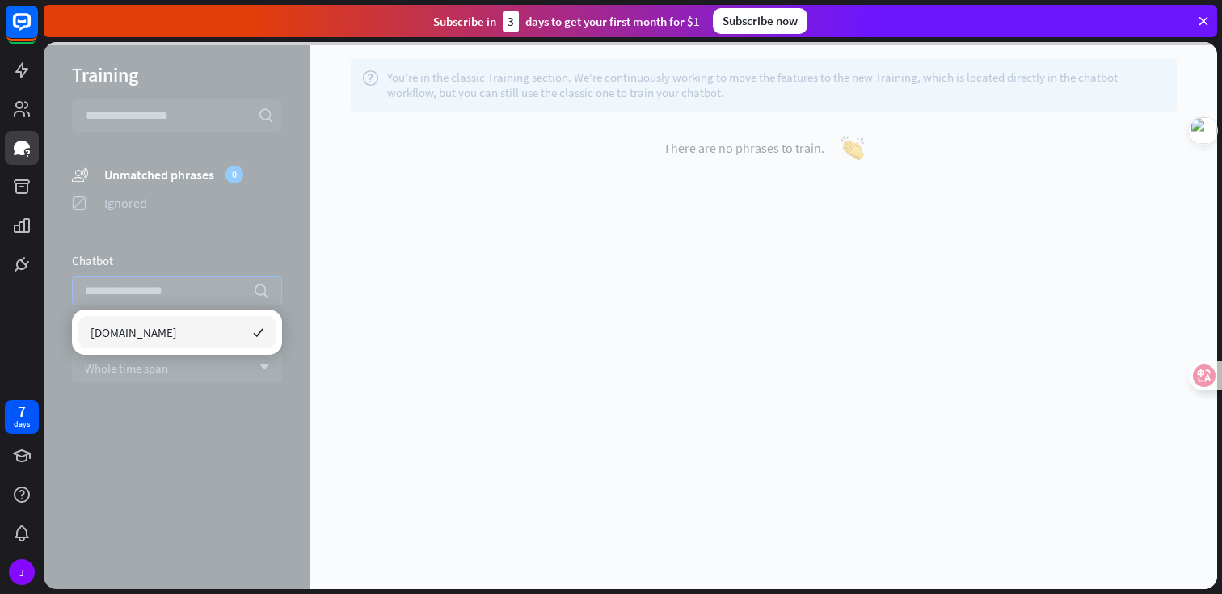
click at [183, 368] on div at bounding box center [630, 315] width 1173 height 547
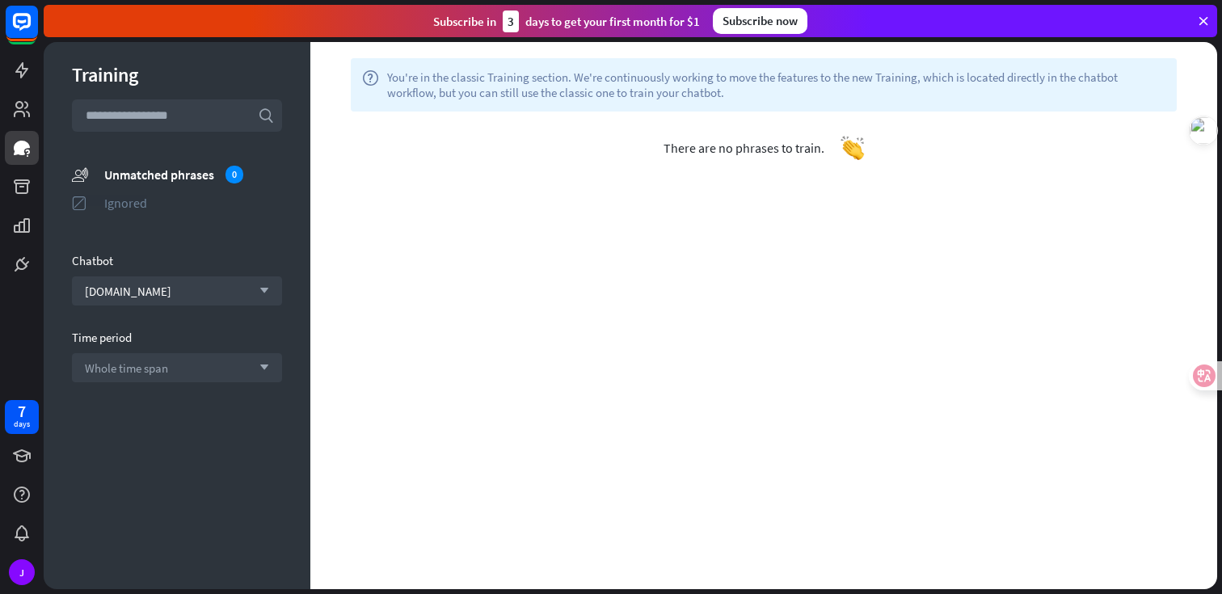
click at [133, 203] on div "Ignored" at bounding box center [193, 203] width 178 height 16
click at [19, 98] on link at bounding box center [22, 109] width 34 height 34
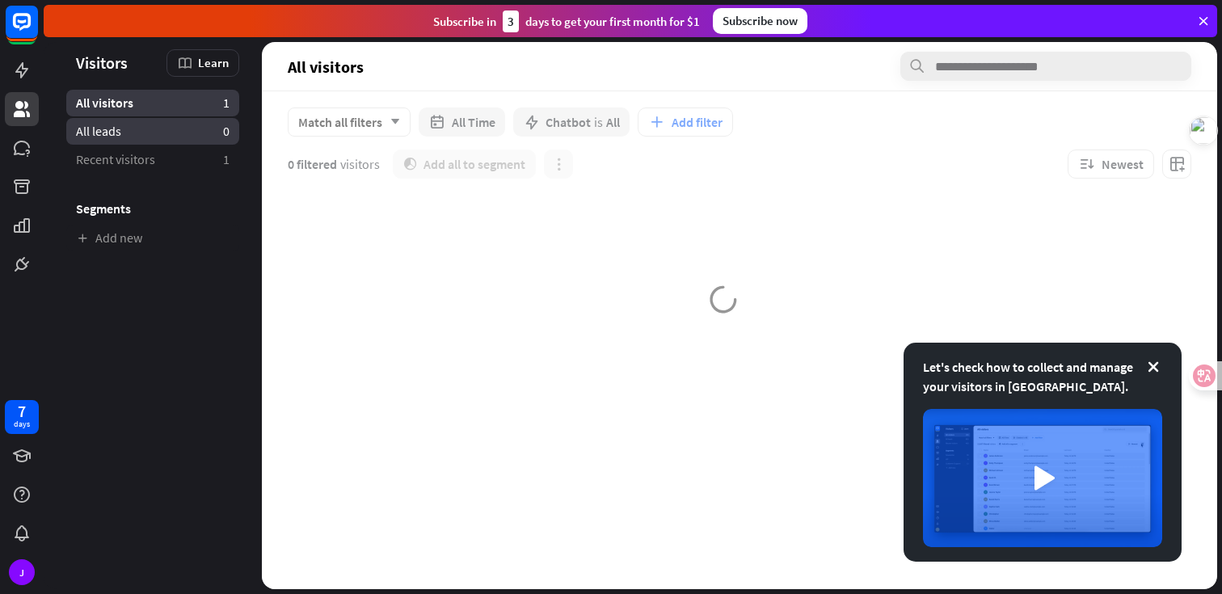
click at [183, 139] on link "All leads 0" at bounding box center [152, 131] width 173 height 27
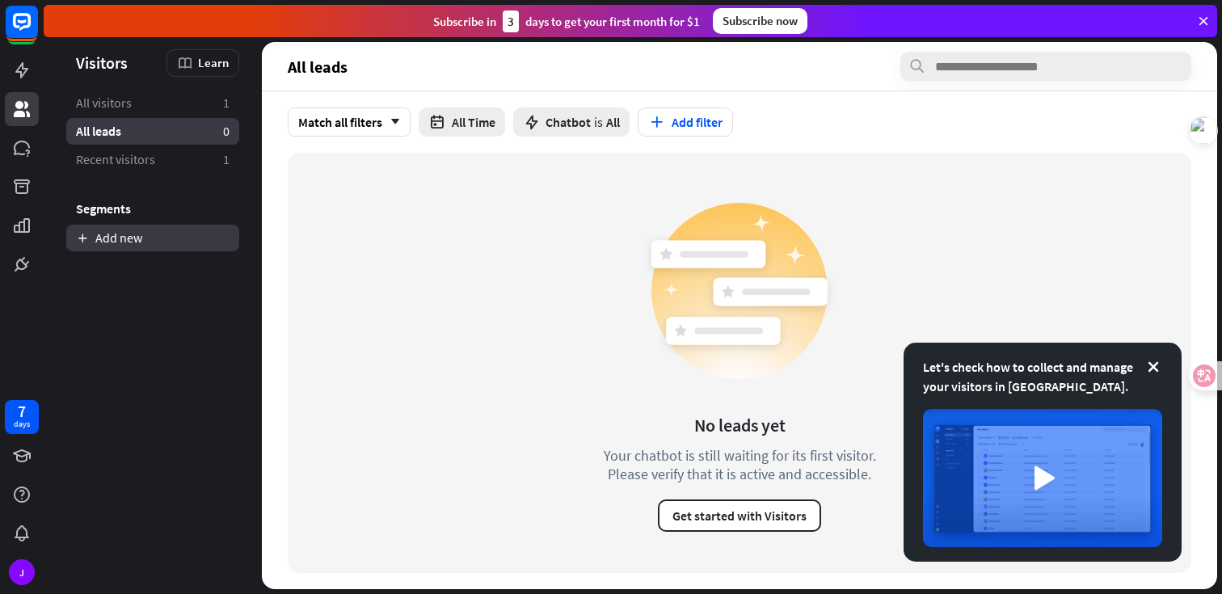
click at [153, 232] on link "Add new" at bounding box center [152, 238] width 173 height 27
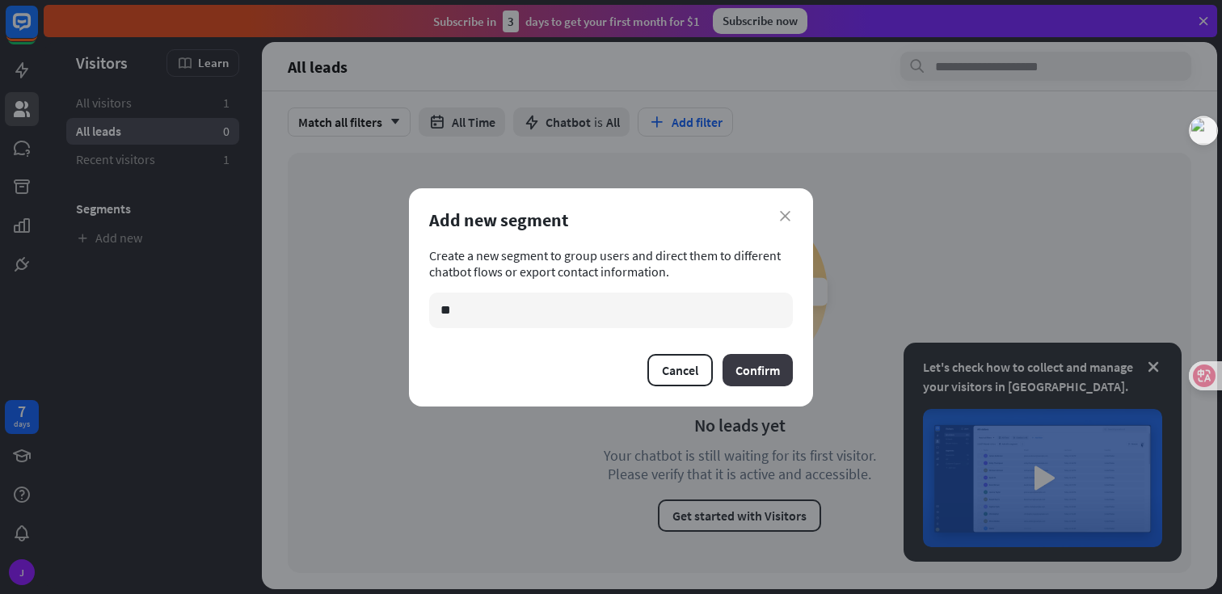
type input "**"
click at [769, 371] on button "Confirm" at bounding box center [757, 370] width 70 height 32
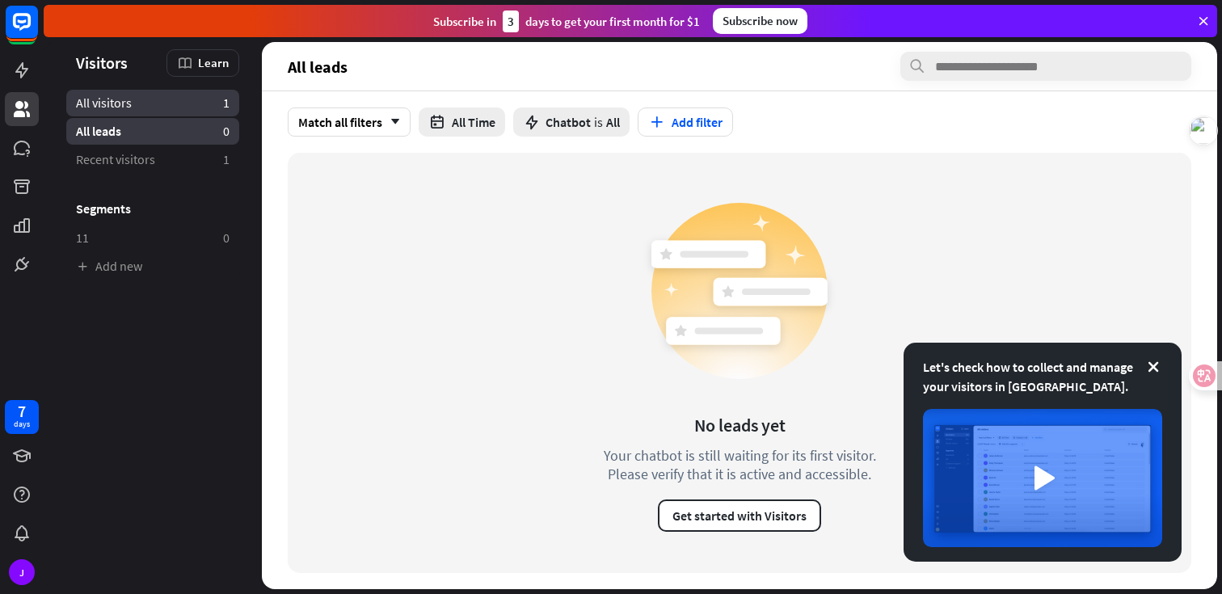
click at [145, 111] on link "All visitors 1" at bounding box center [152, 103] width 173 height 27
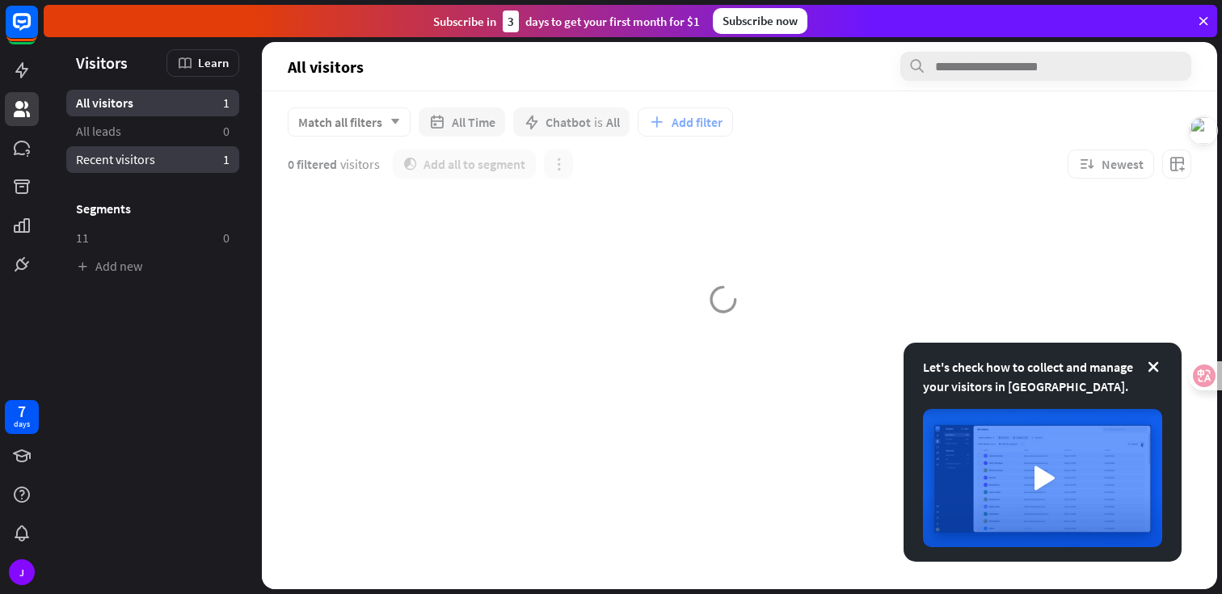
click at [141, 159] on span "Recent visitors" at bounding box center [115, 159] width 79 height 17
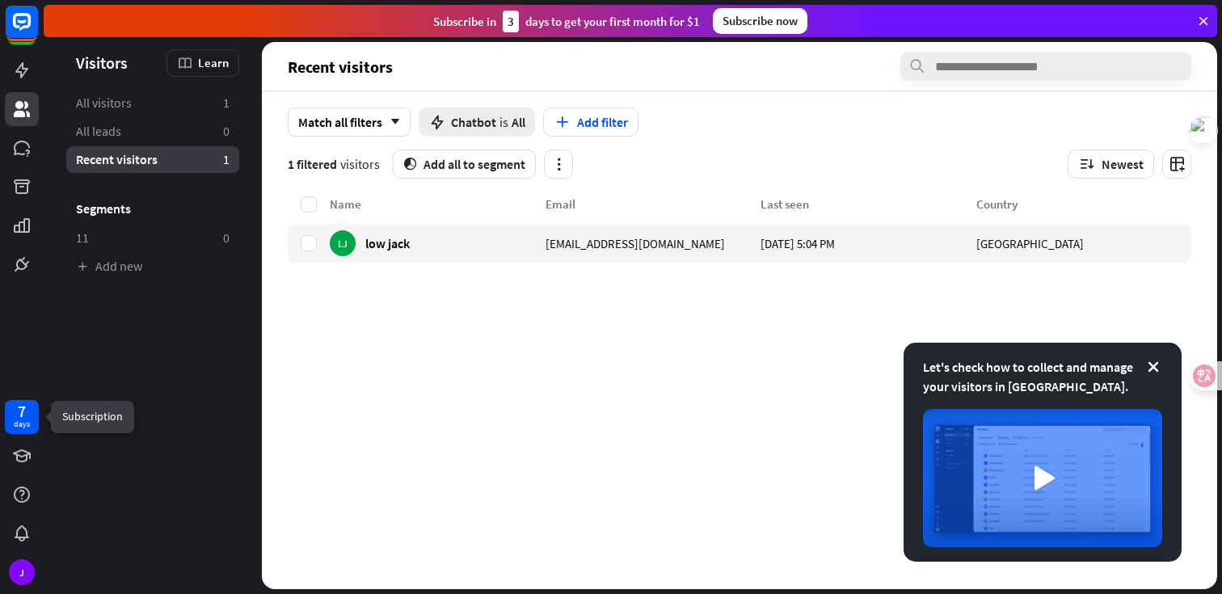
click at [32, 433] on div "7 days" at bounding box center [22, 417] width 34 height 34
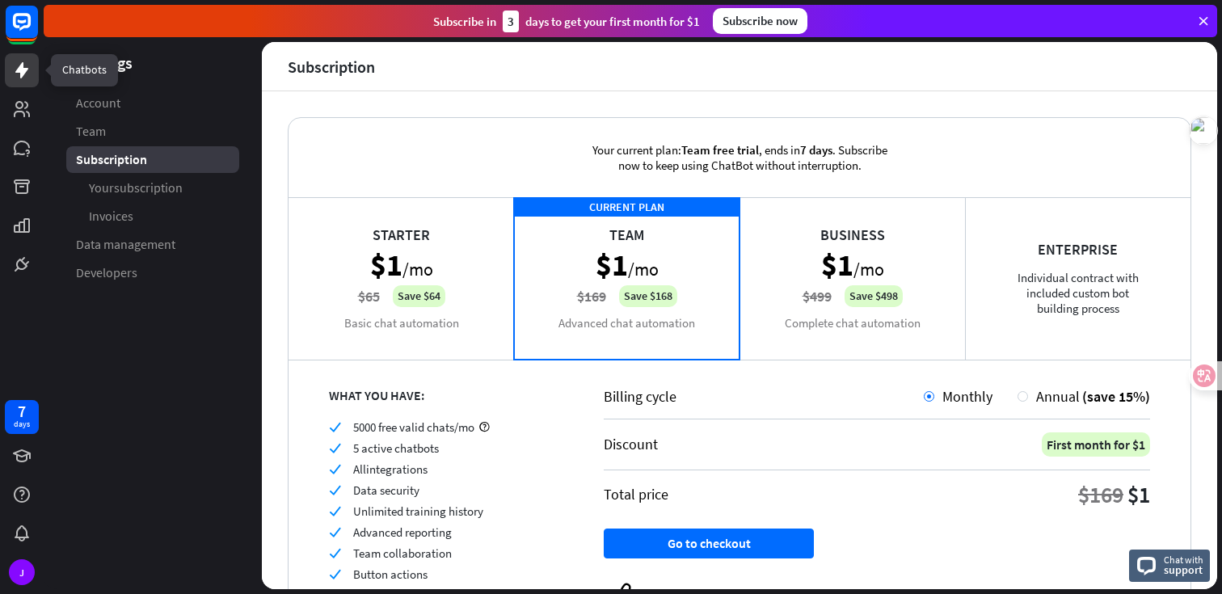
click at [8, 75] on link at bounding box center [22, 70] width 34 height 34
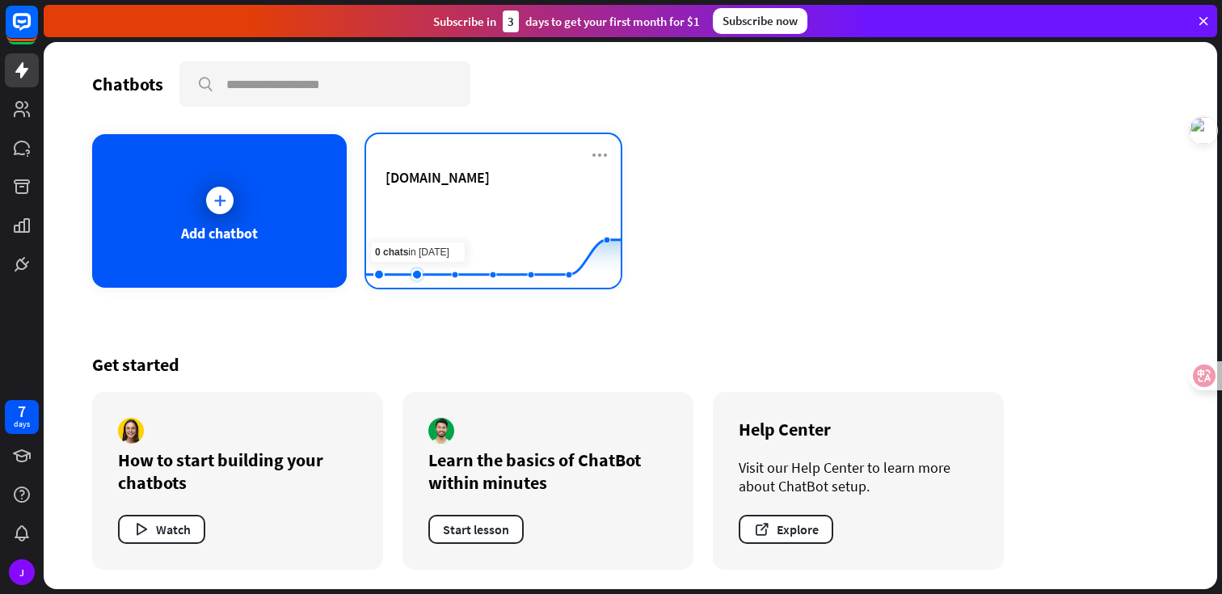
click at [400, 251] on rect at bounding box center [493, 247] width 255 height 101
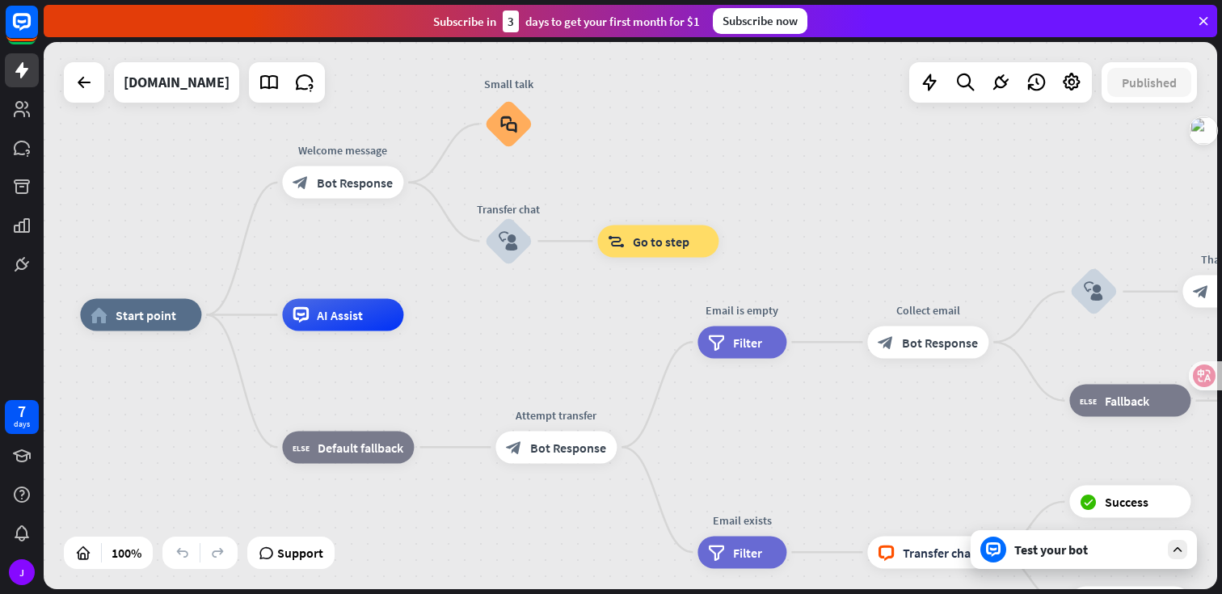
drag, startPoint x: 365, startPoint y: 265, endPoint x: 171, endPoint y: 264, distance: 194.8
click at [171, 264] on div "home_2 Start point Welcome message block_bot_response Bot Response Small talk b…" at bounding box center [630, 315] width 1173 height 547
